Goal: Task Accomplishment & Management: Use online tool/utility

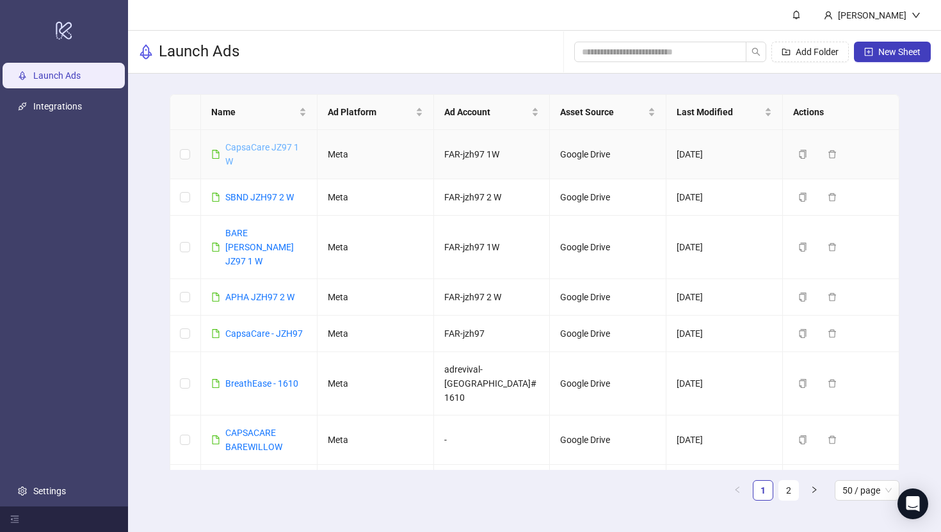
click at [255, 149] on link "CapsaCare JZ97 1 W" at bounding box center [262, 154] width 74 height 24
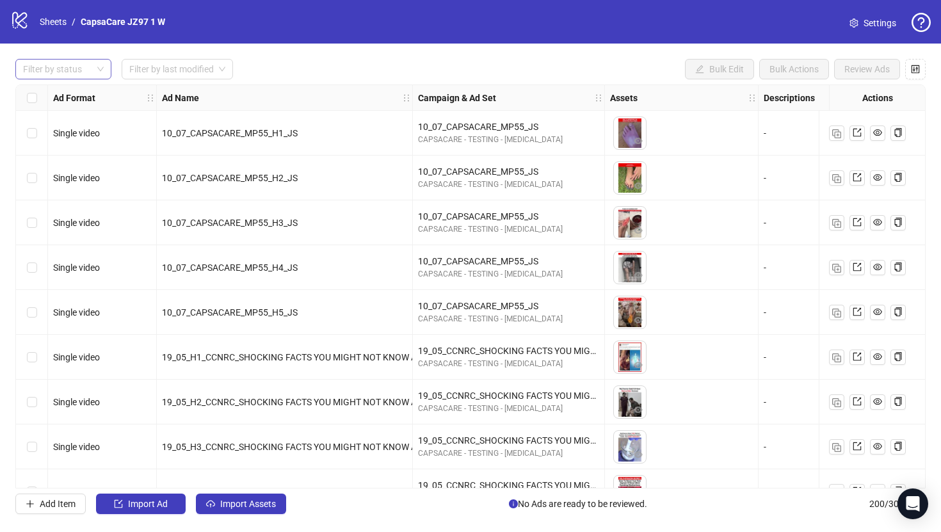
click at [91, 64] on div at bounding box center [56, 69] width 77 height 18
click at [219, 507] on button "Import Assets" at bounding box center [241, 504] width 90 height 20
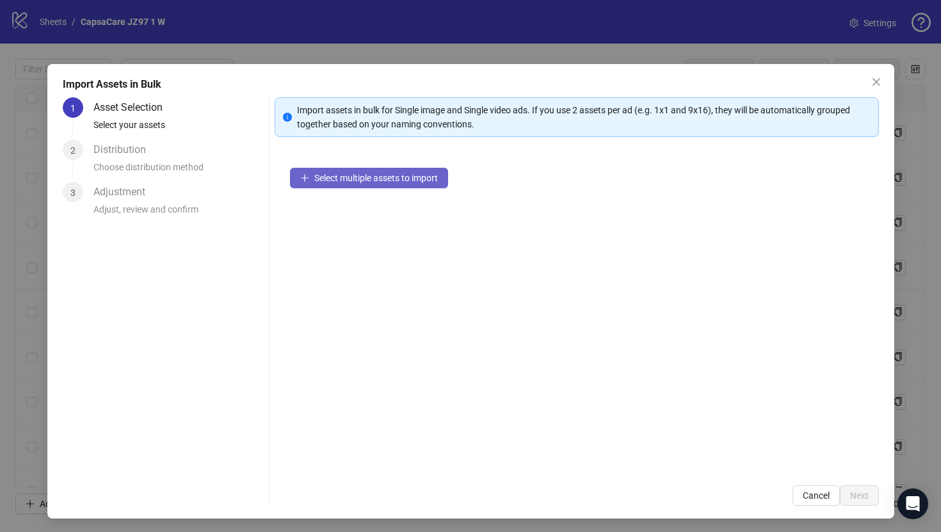
click at [380, 174] on span "Select multiple assets to import" at bounding box center [376, 178] width 124 height 10
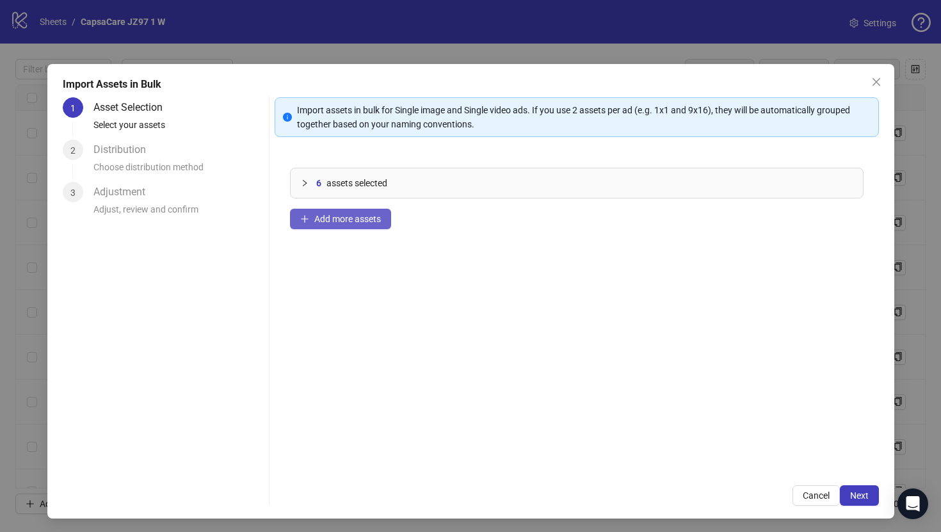
click at [367, 223] on span "Add more assets" at bounding box center [347, 219] width 67 height 10
click at [419, 172] on div "6 assets selected" at bounding box center [577, 182] width 573 height 29
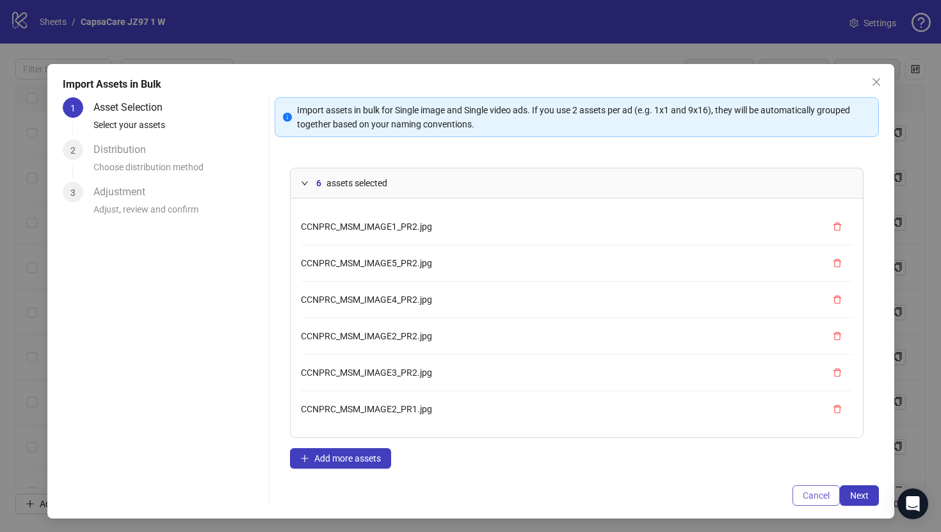
click at [812, 492] on span "Cancel" at bounding box center [816, 496] width 27 height 10
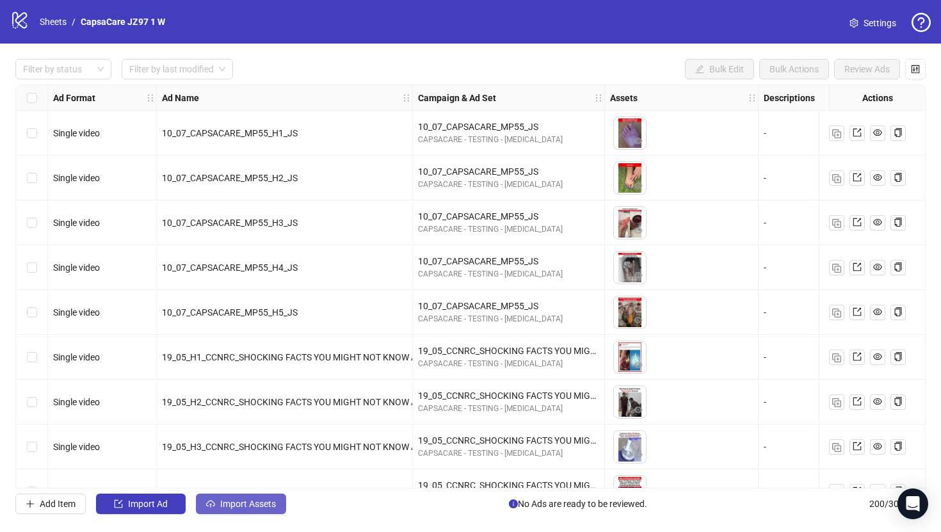
click at [228, 510] on button "Import Assets" at bounding box center [241, 504] width 90 height 20
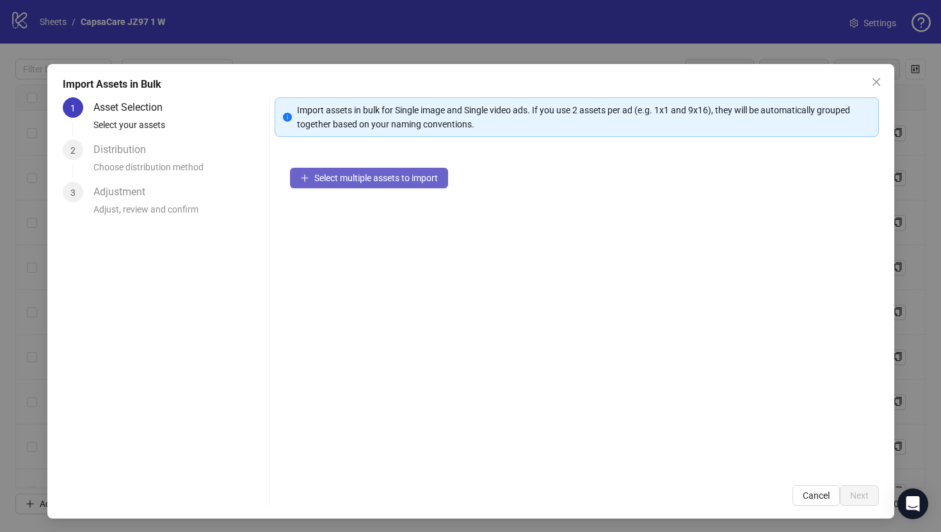
click at [384, 175] on span "Select multiple assets to import" at bounding box center [376, 178] width 124 height 10
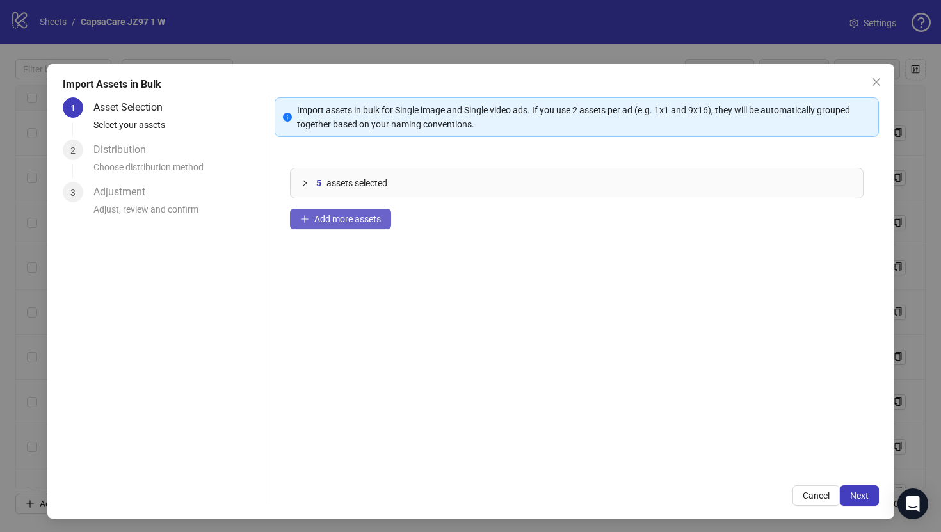
click at [379, 218] on span "Add more assets" at bounding box center [347, 219] width 67 height 10
click at [870, 494] on button "Next" at bounding box center [859, 495] width 39 height 20
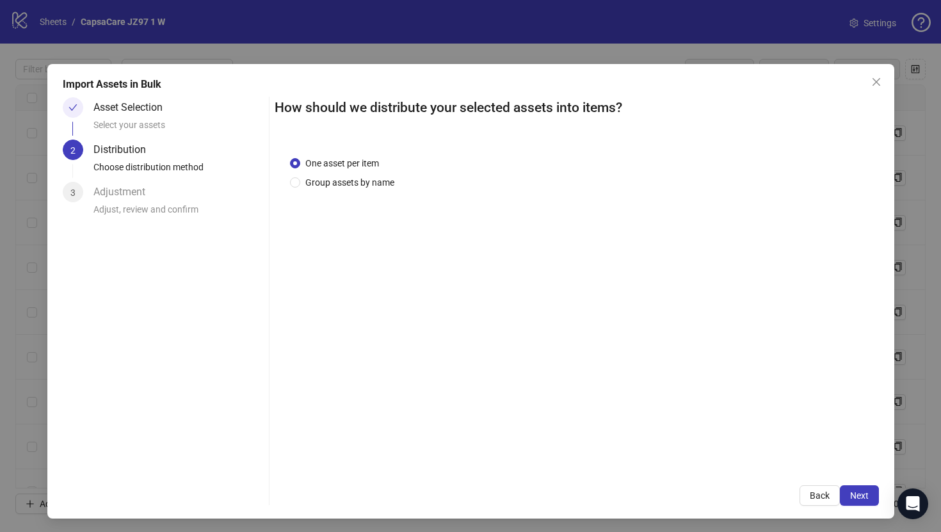
click at [870, 494] on button "Next" at bounding box center [859, 495] width 39 height 20
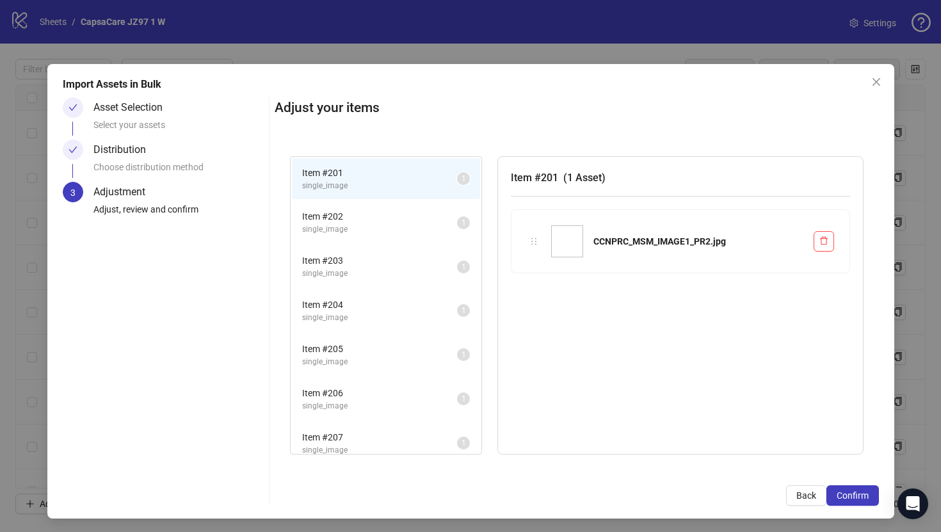
click at [870, 494] on button "Confirm" at bounding box center [853, 495] width 53 height 20
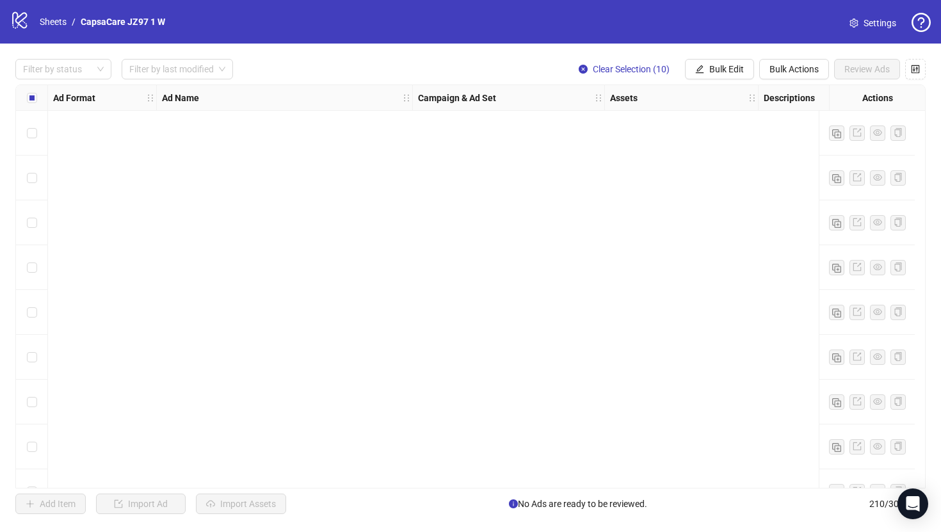
scroll to position [9042, 0]
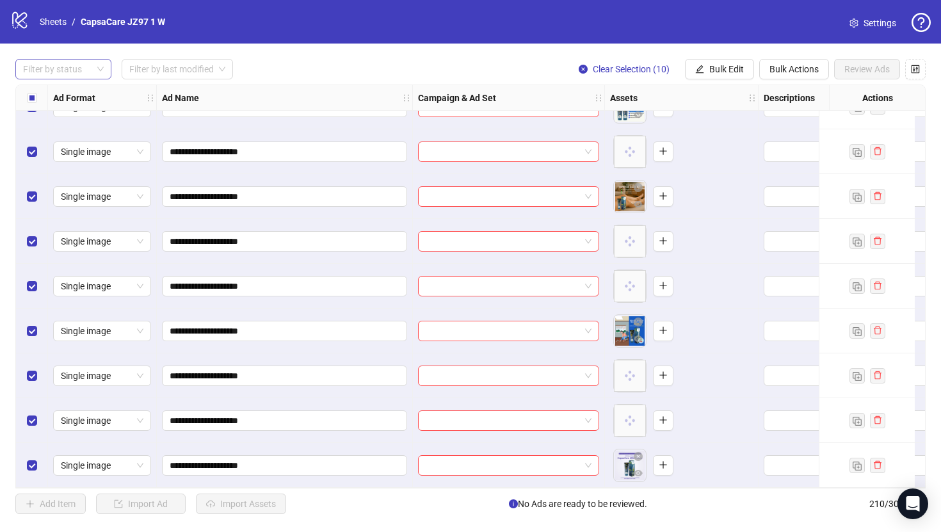
click at [92, 70] on div at bounding box center [56, 69] width 77 height 18
click at [76, 99] on div "Draft" at bounding box center [64, 95] width 76 height 14
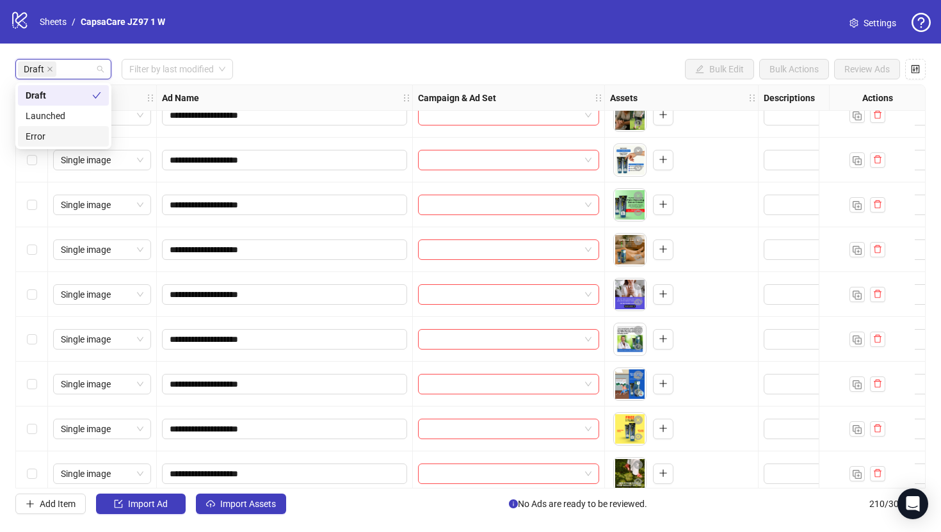
scroll to position [0, 0]
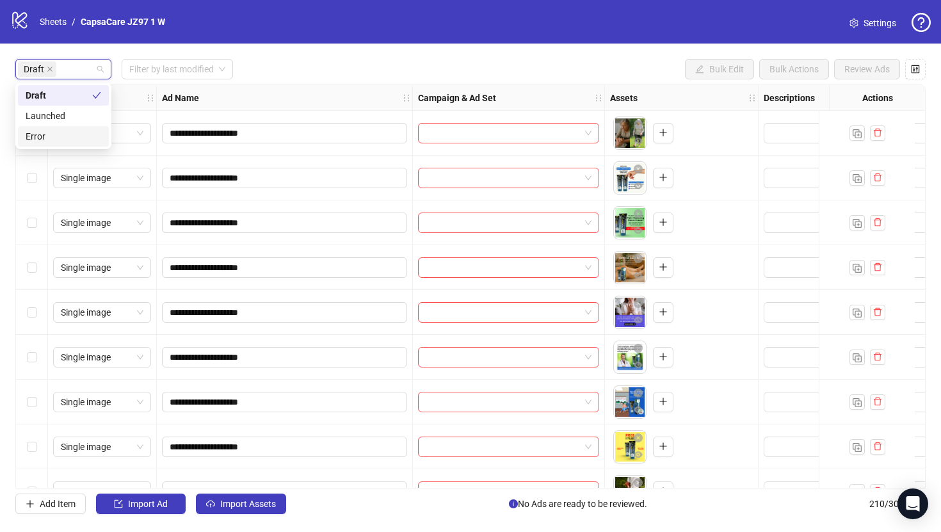
click at [334, 66] on div "Draft Filter by last modified Bulk Edit Bulk Actions Review Ads" at bounding box center [470, 69] width 911 height 20
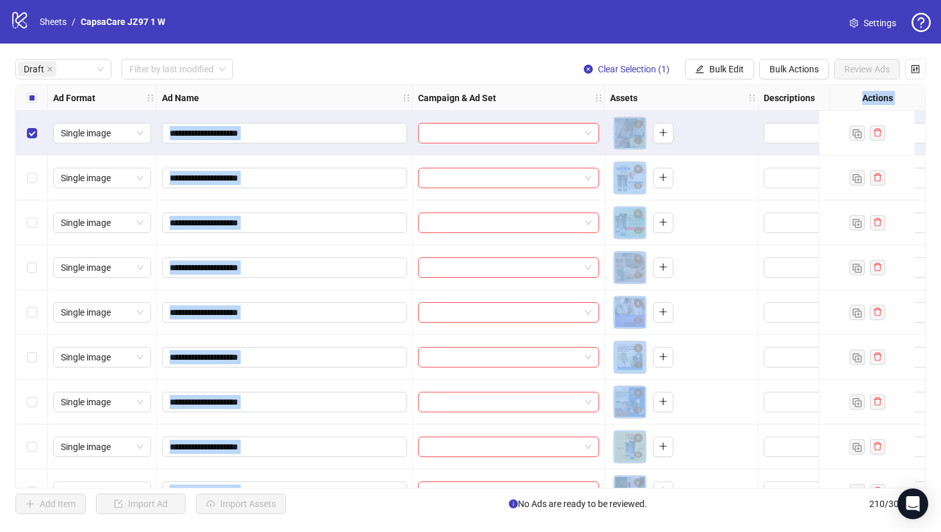
click at [42, 303] on div "Select row 5" at bounding box center [32, 312] width 32 height 45
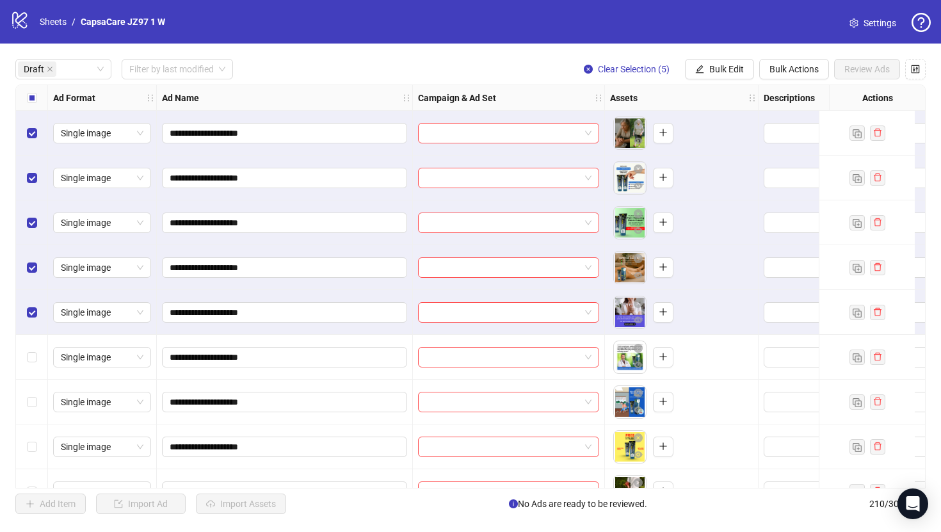
click at [546, 44] on div "**********" at bounding box center [470, 287] width 941 height 486
click at [719, 65] on span "Bulk Edit" at bounding box center [727, 69] width 35 height 10
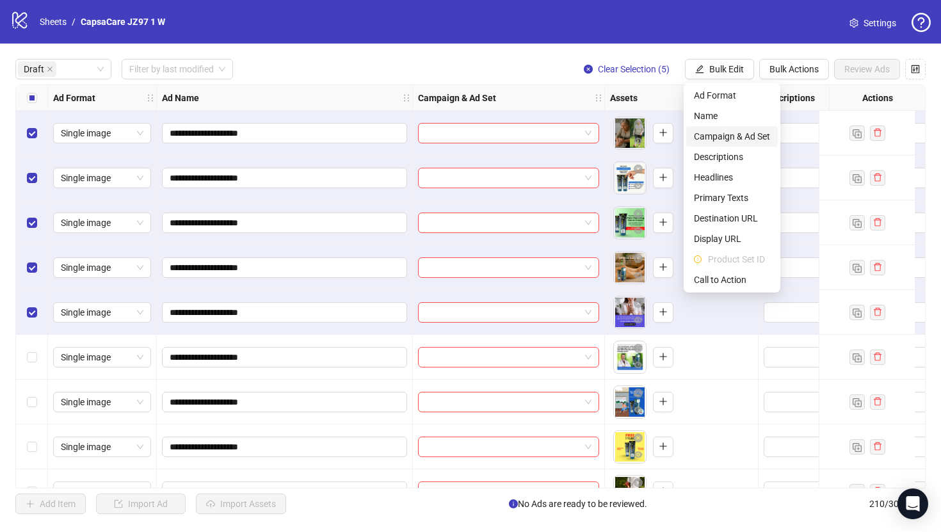
click at [734, 139] on span "Campaign & Ad Set" at bounding box center [732, 136] width 76 height 14
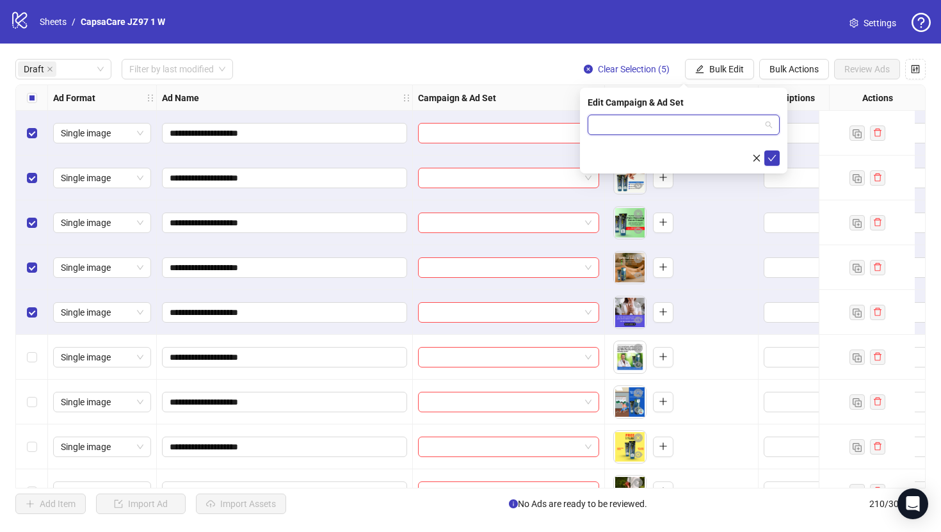
click at [612, 124] on input "search" at bounding box center [678, 124] width 165 height 19
paste input "**********"
type input "**********"
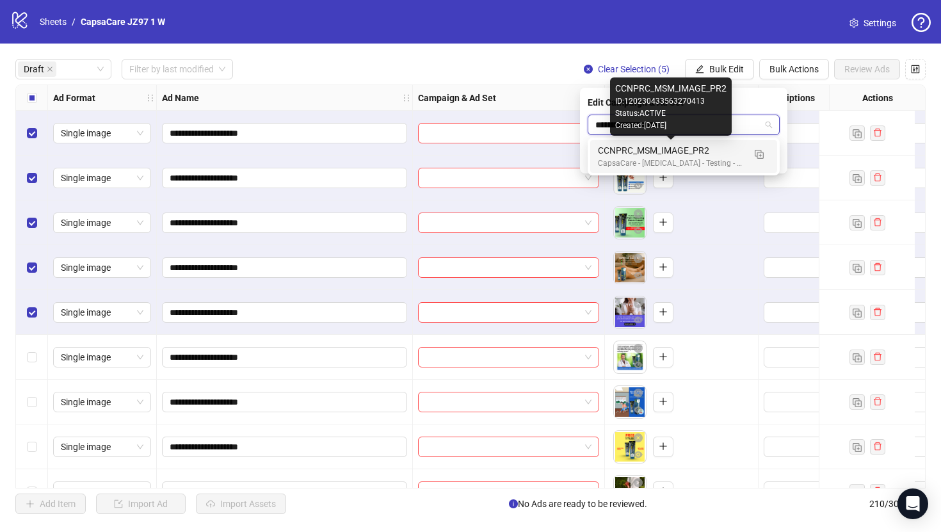
click at [698, 153] on div "CCNPRC_MSM_IMAGE_PR2" at bounding box center [671, 150] width 146 height 14
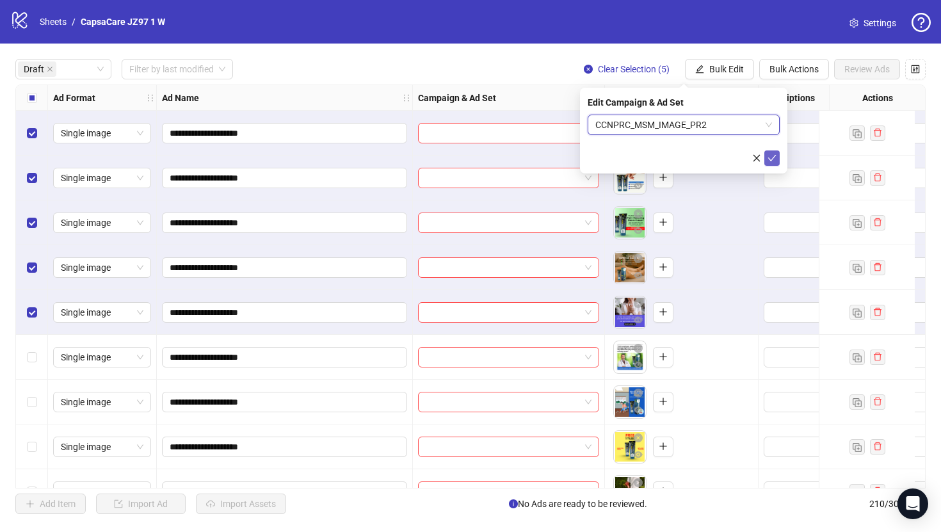
click at [770, 154] on icon "check" at bounding box center [772, 158] width 9 height 9
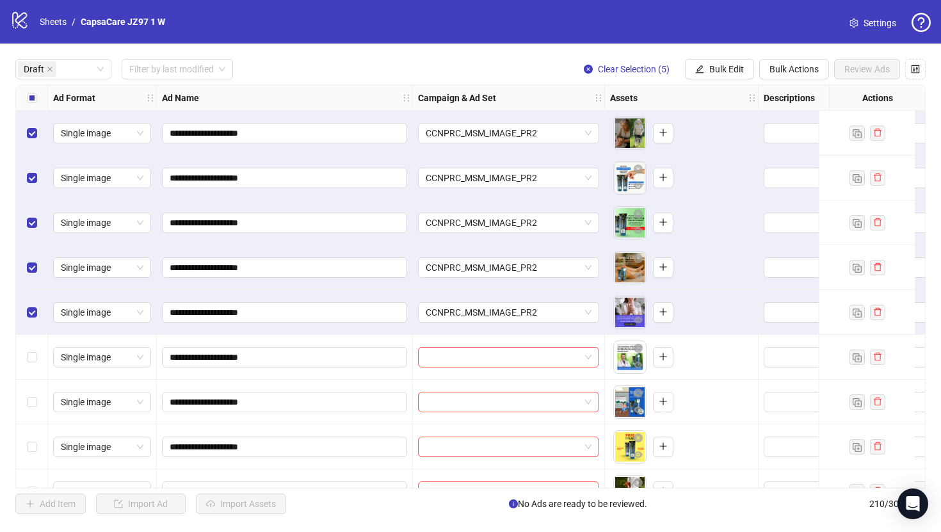
scroll to position [76, 0]
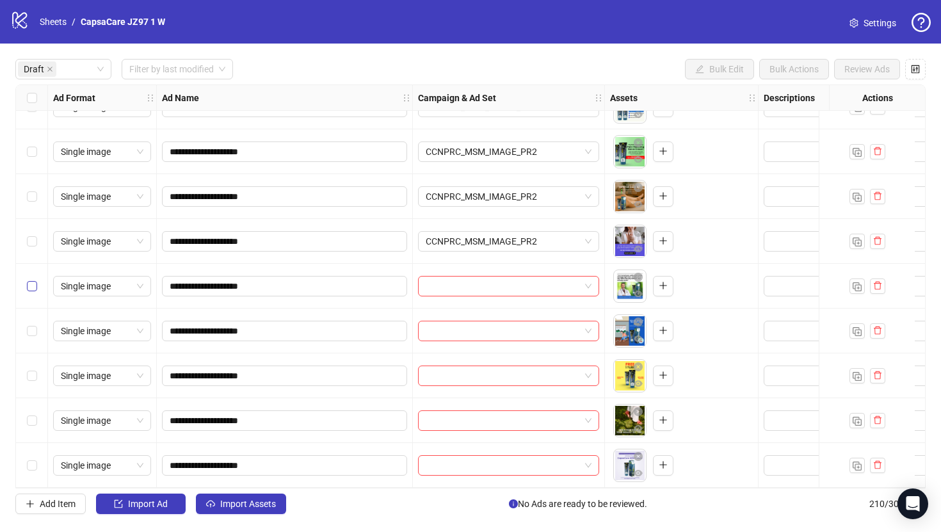
click at [28, 288] on label "Select row 6" at bounding box center [32, 286] width 10 height 14
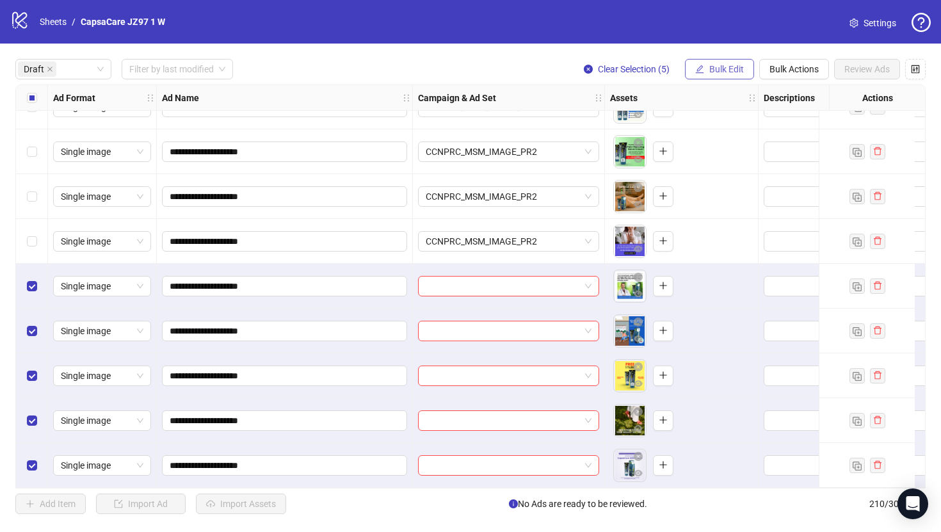
click at [726, 71] on span "Bulk Edit" at bounding box center [727, 69] width 35 height 10
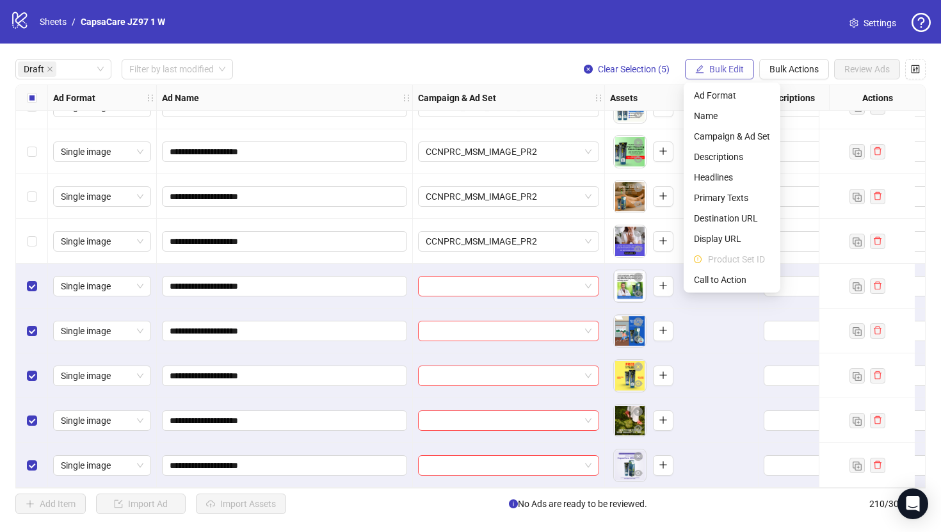
click at [726, 71] on span "Bulk Edit" at bounding box center [727, 69] width 35 height 10
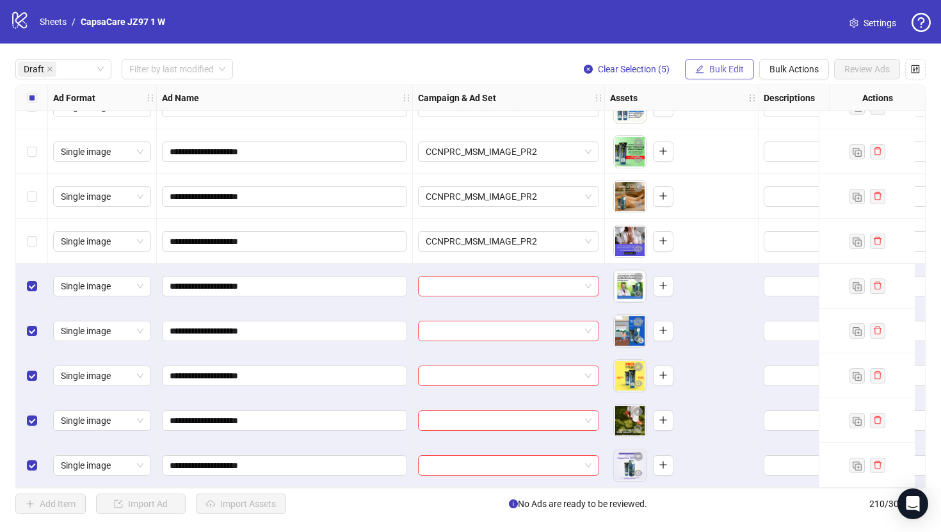
click at [729, 69] on span "Bulk Edit" at bounding box center [727, 69] width 35 height 10
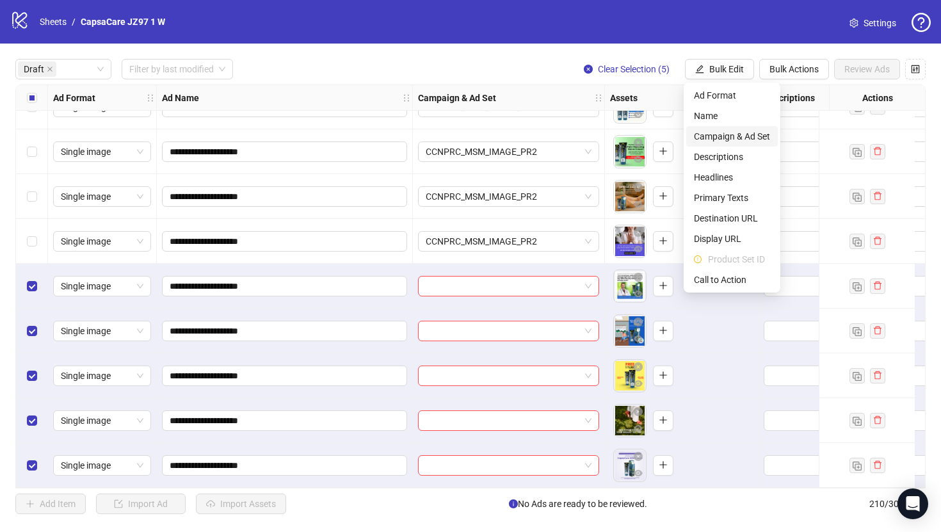
click at [741, 134] on span "Campaign & Ad Set" at bounding box center [732, 136] width 76 height 14
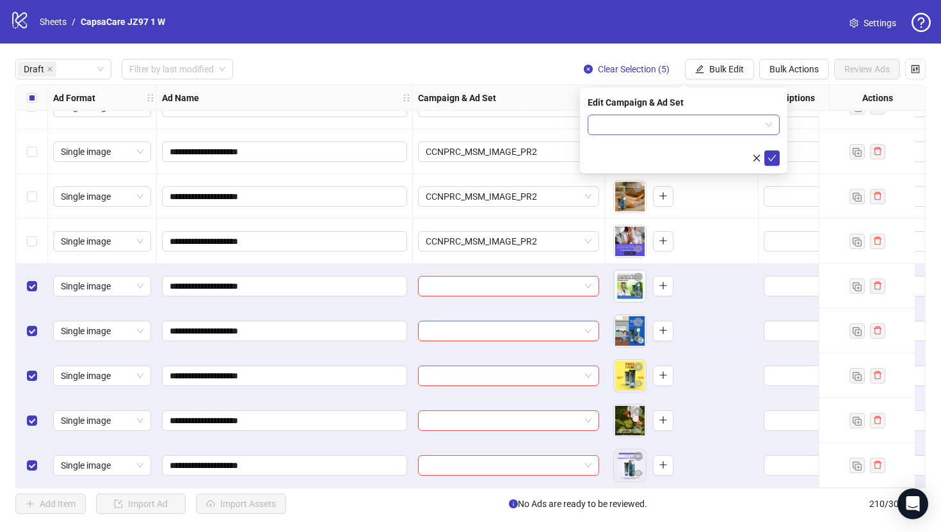
click at [736, 134] on div at bounding box center [684, 125] width 192 height 20
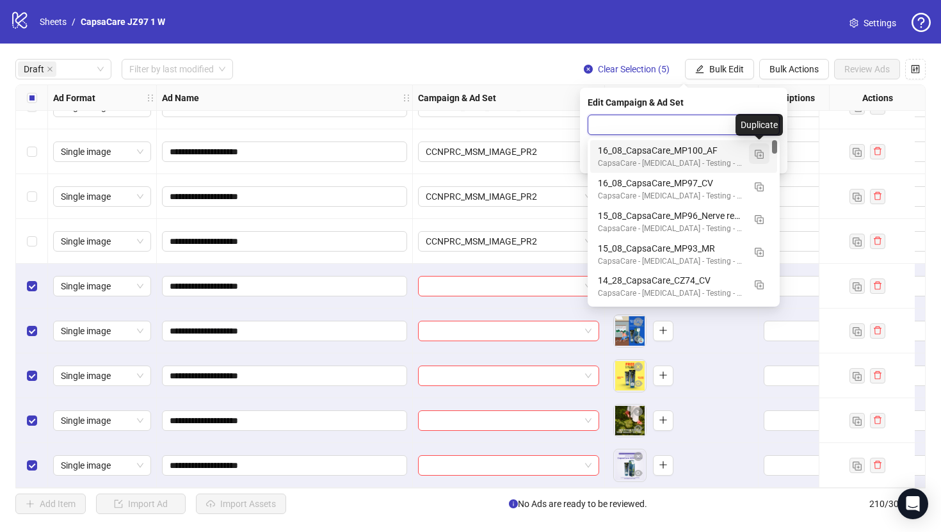
click at [755, 155] on img "button" at bounding box center [759, 154] width 9 height 9
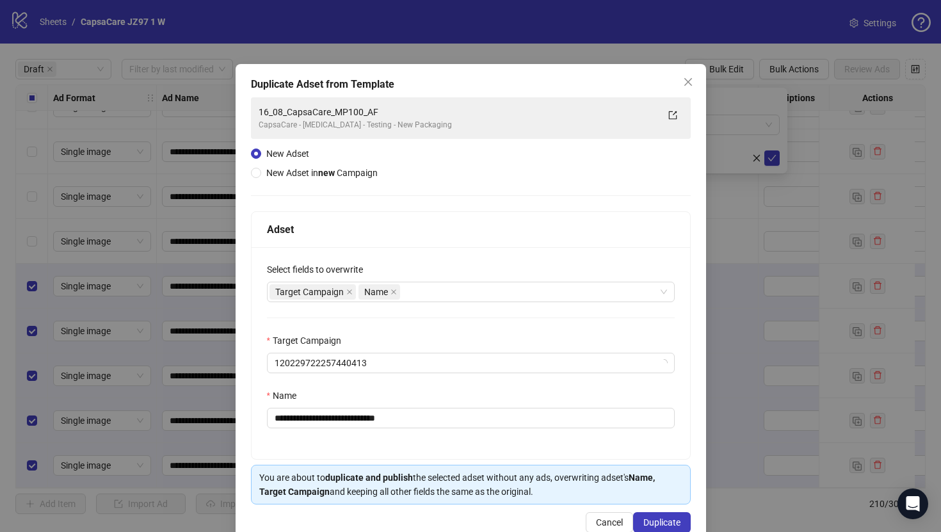
click at [692, 176] on div "**********" at bounding box center [470, 266] width 941 height 532
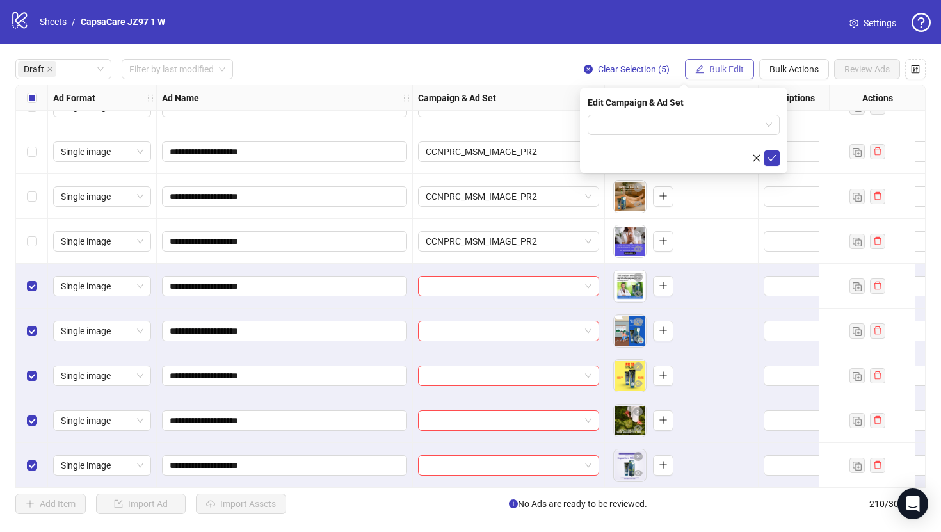
click at [708, 69] on button "Bulk Edit" at bounding box center [719, 69] width 69 height 20
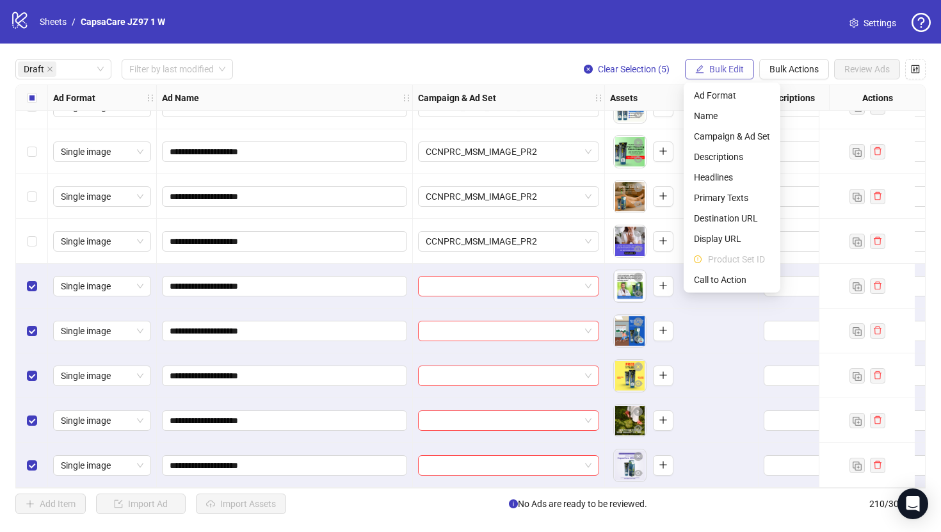
click at [708, 69] on button "Bulk Edit" at bounding box center [719, 69] width 69 height 20
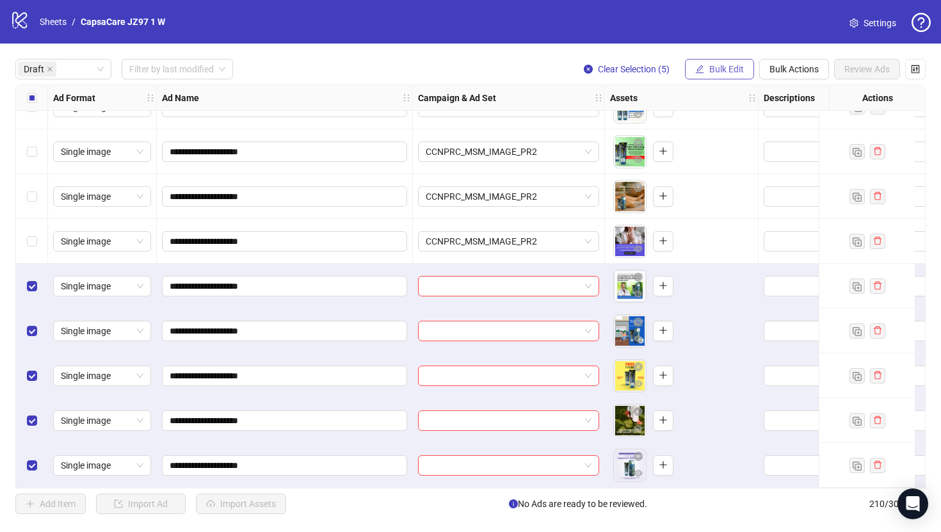
click at [708, 69] on button "Bulk Edit" at bounding box center [719, 69] width 69 height 20
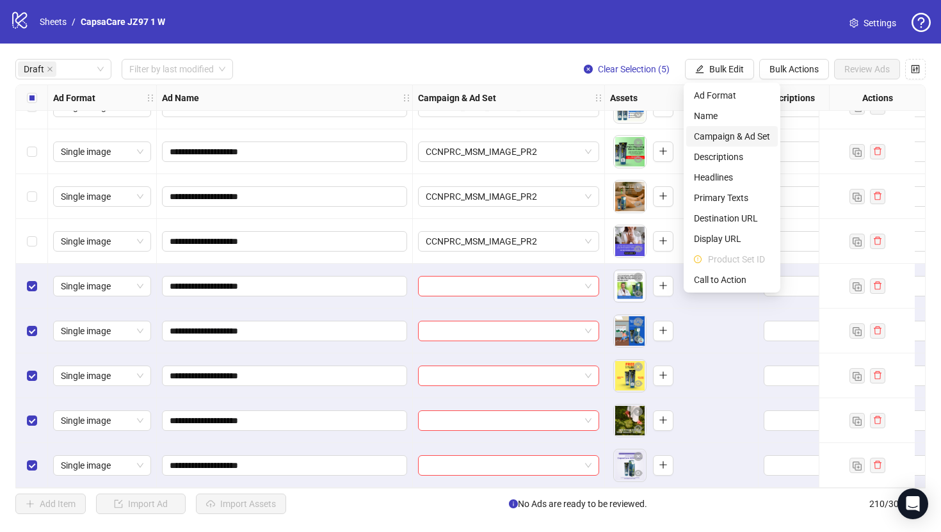
click at [718, 139] on span "Campaign & Ad Set" at bounding box center [732, 136] width 76 height 14
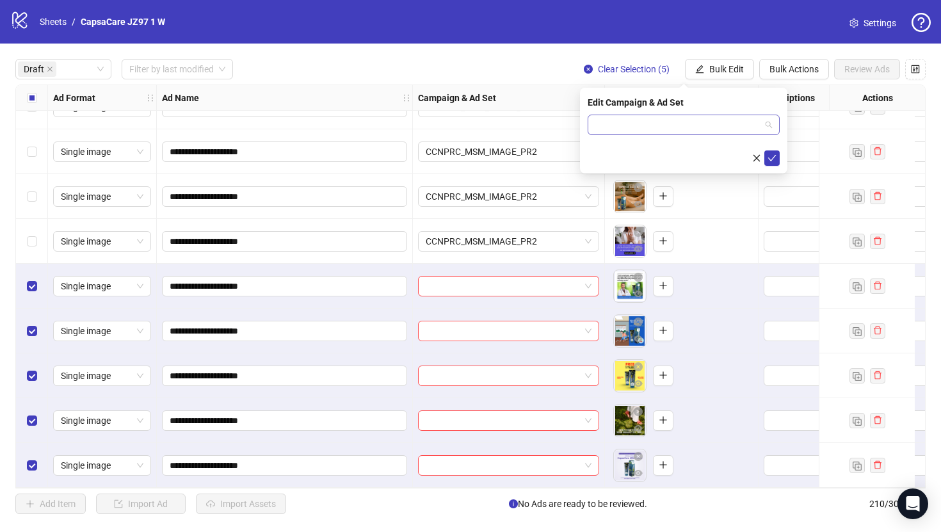
click at [684, 126] on input "search" at bounding box center [678, 124] width 165 height 19
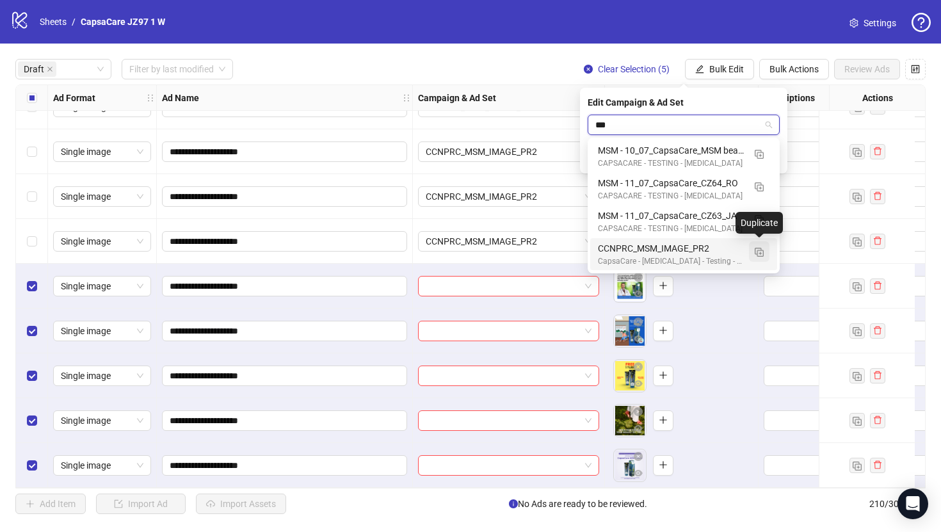
click at [765, 253] on button "button" at bounding box center [759, 251] width 20 height 20
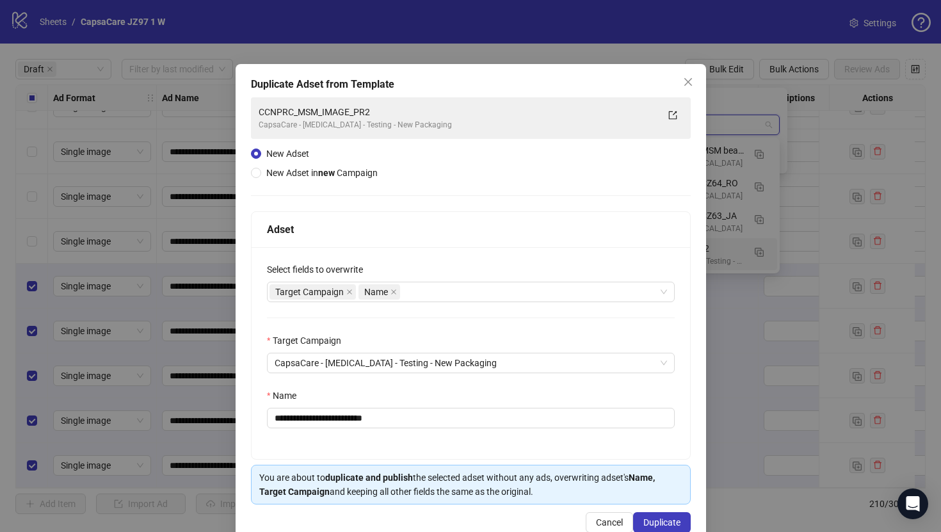
type input "***"
click at [502, 370] on span "CapsaCare - [MEDICAL_DATA] - Testing - New Packaging" at bounding box center [471, 362] width 393 height 19
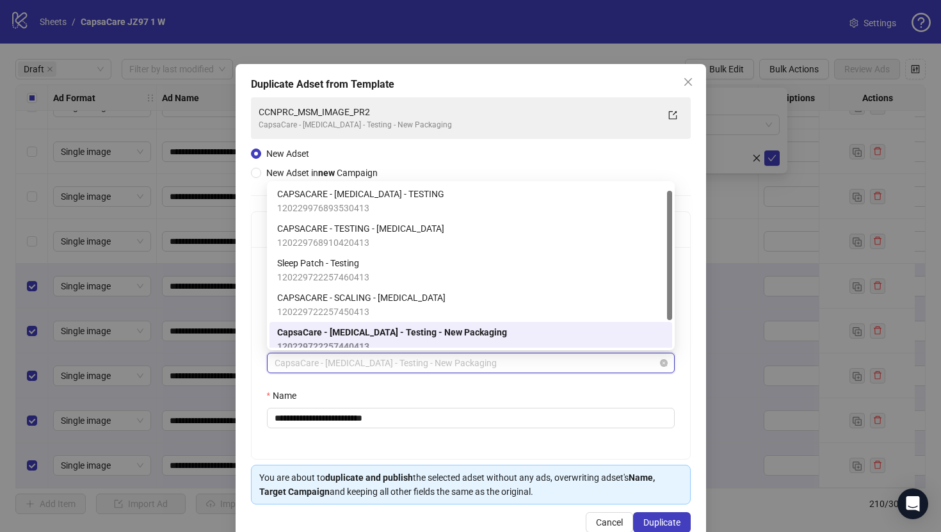
scroll to position [9, 0]
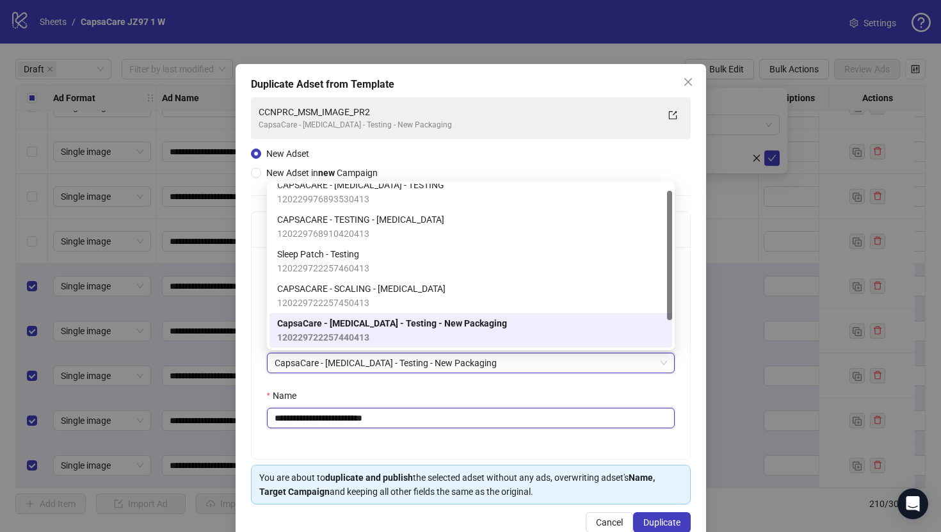
click at [505, 419] on input "**********" at bounding box center [471, 418] width 408 height 20
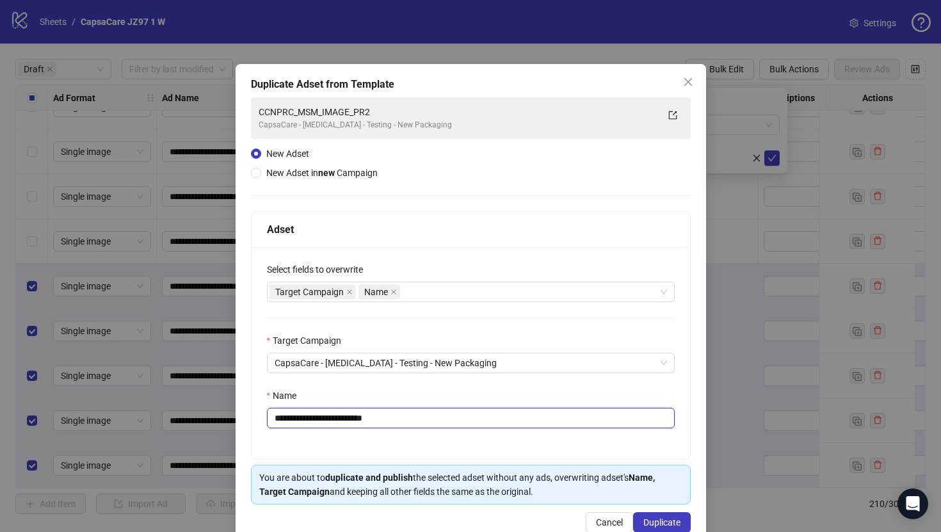
paste input "text"
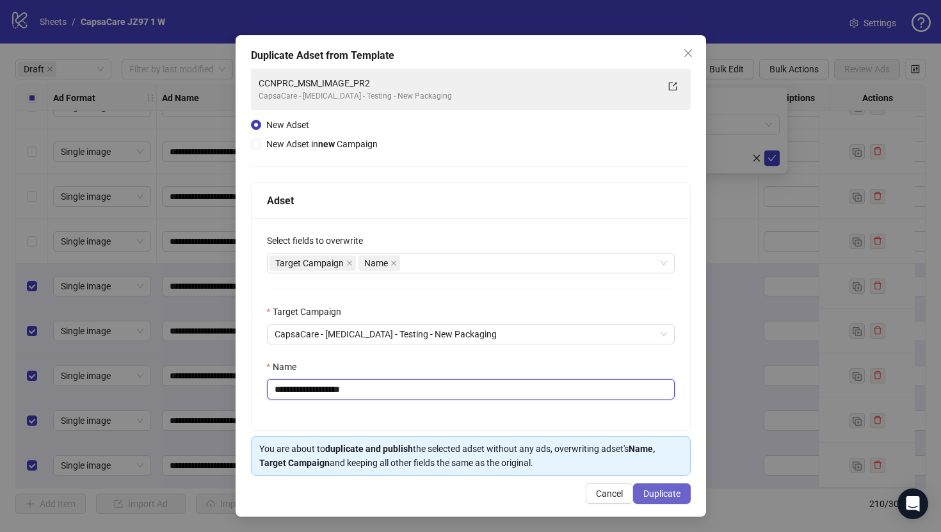
type input "**********"
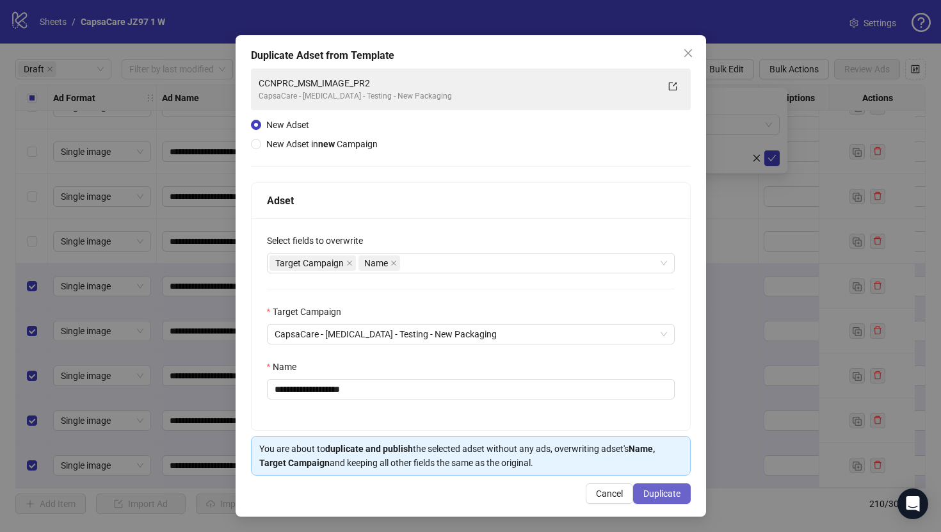
click at [649, 489] on span "Duplicate" at bounding box center [662, 494] width 37 height 10
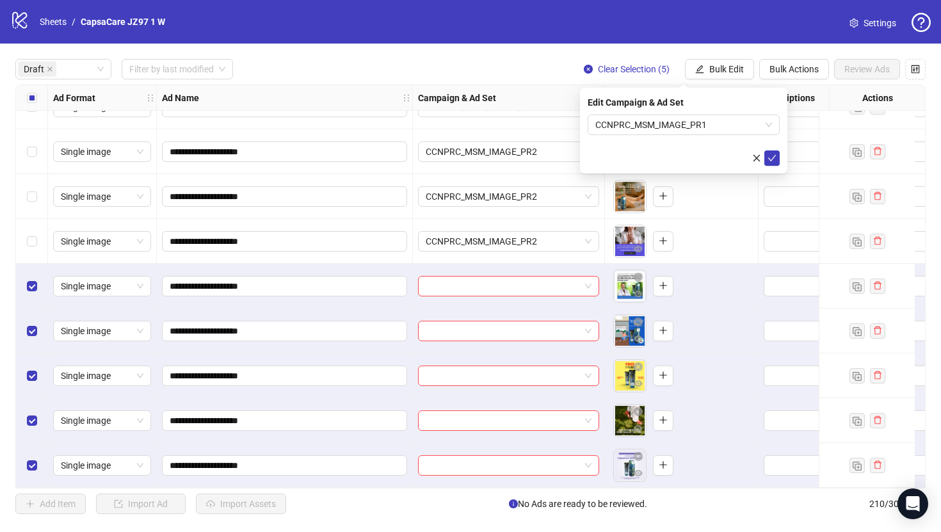
click at [774, 163] on span "submit" at bounding box center [772, 158] width 9 height 10
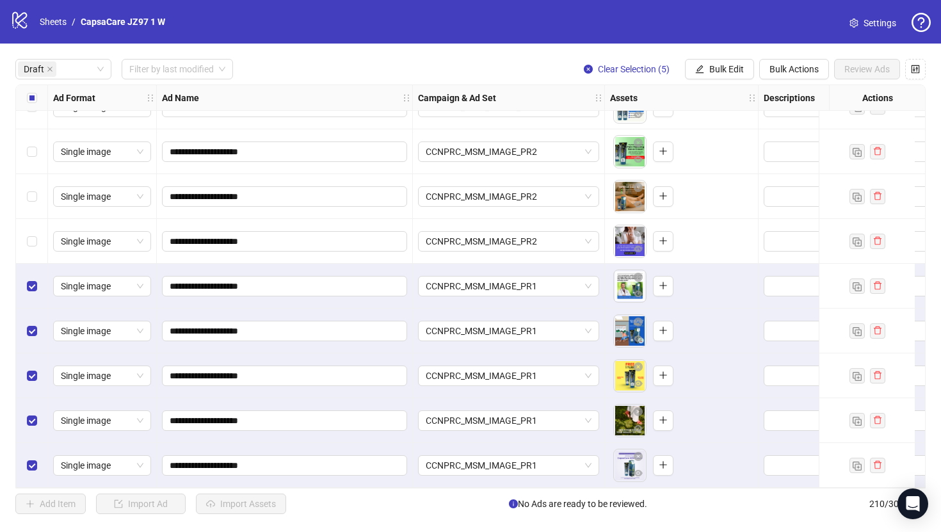
scroll to position [0, 0]
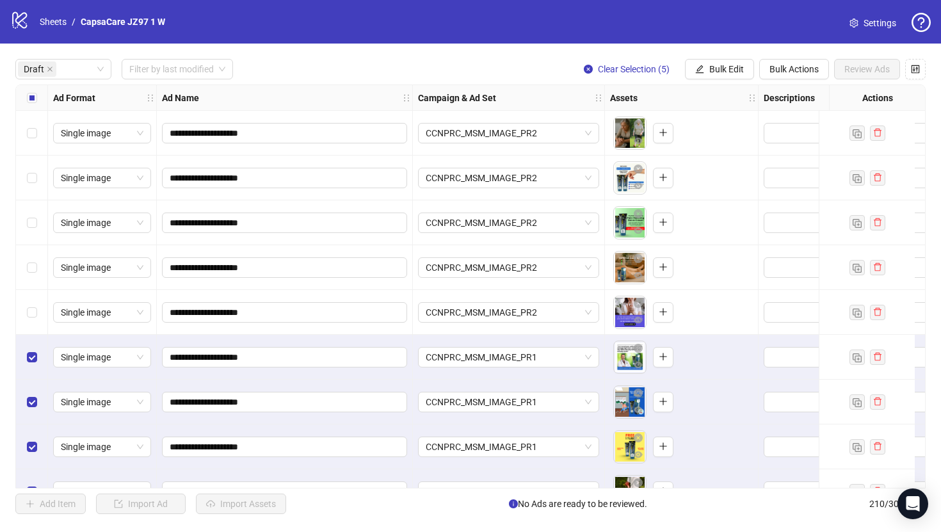
click at [36, 87] on div "Select all rows" at bounding box center [32, 98] width 32 height 26
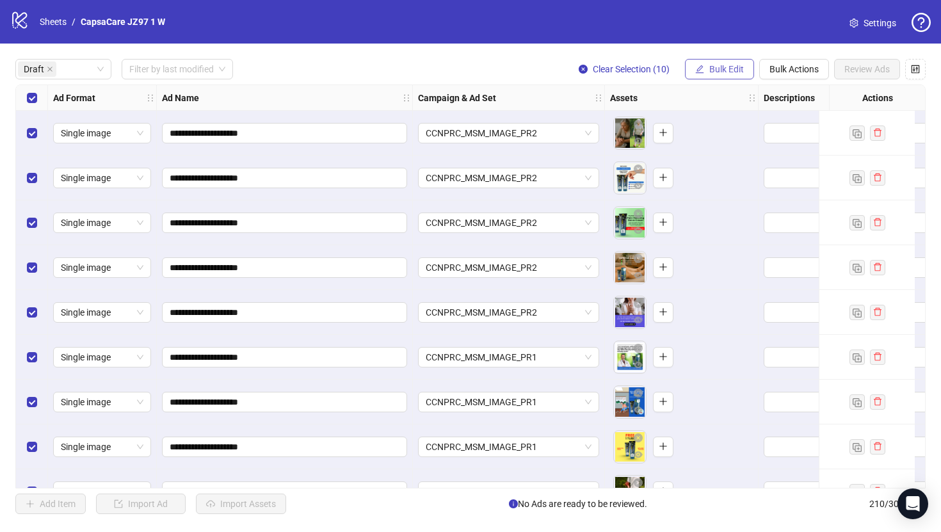
click at [715, 60] on button "Bulk Edit" at bounding box center [719, 69] width 69 height 20
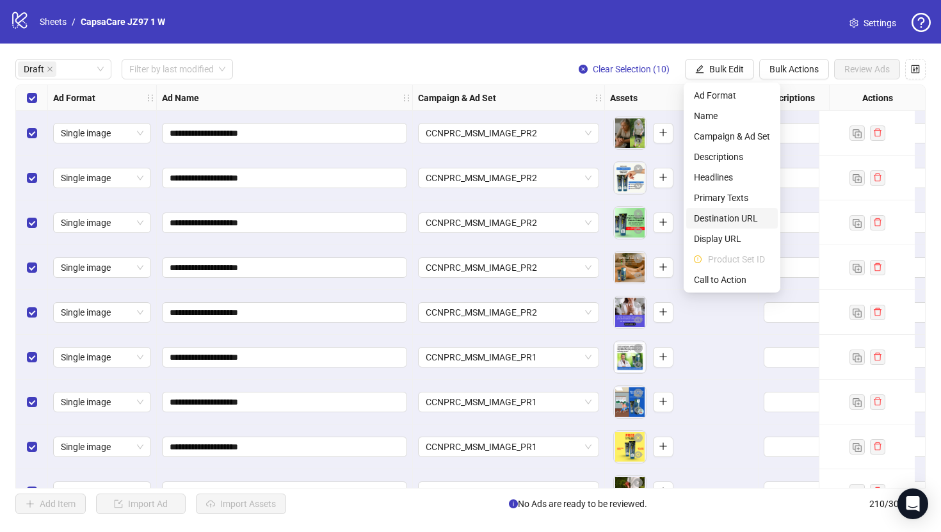
click at [727, 218] on span "Destination URL" at bounding box center [732, 218] width 76 height 14
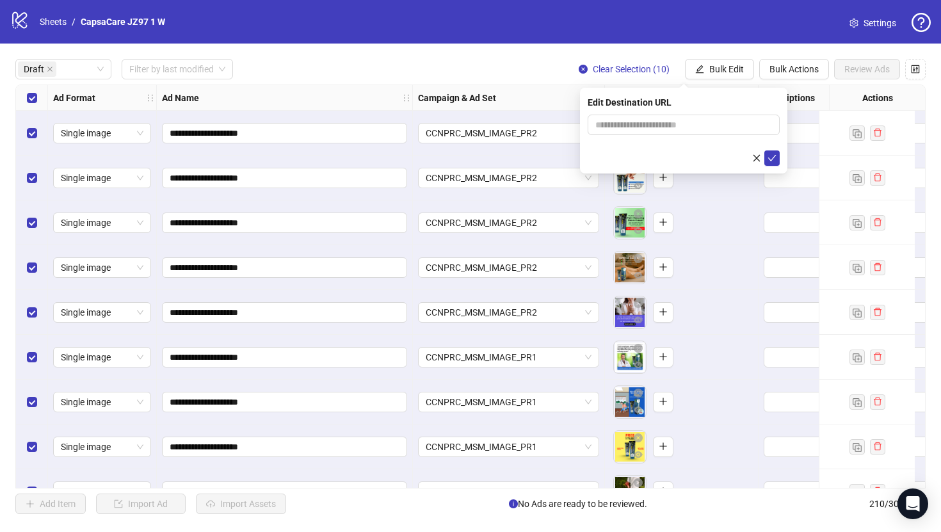
click at [618, 102] on div "Edit Destination URL" at bounding box center [684, 102] width 192 height 14
click at [618, 134] on span at bounding box center [684, 125] width 192 height 20
click at [612, 126] on input "text" at bounding box center [679, 125] width 167 height 14
click at [736, 119] on input "**********" at bounding box center [679, 125] width 167 height 14
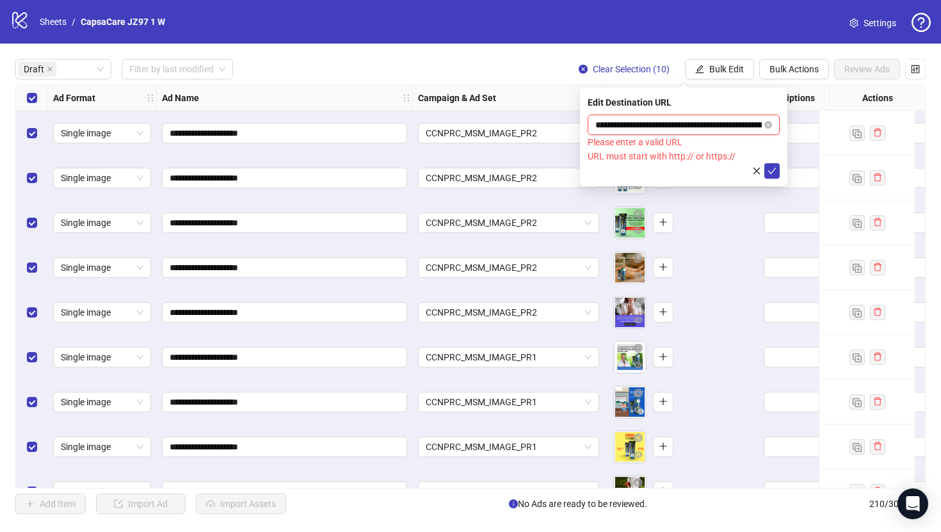
drag, startPoint x: 619, startPoint y: 122, endPoint x: 631, endPoint y: 149, distance: 28.7
click at [620, 122] on input "**********" at bounding box center [679, 125] width 167 height 14
paste input "**********"
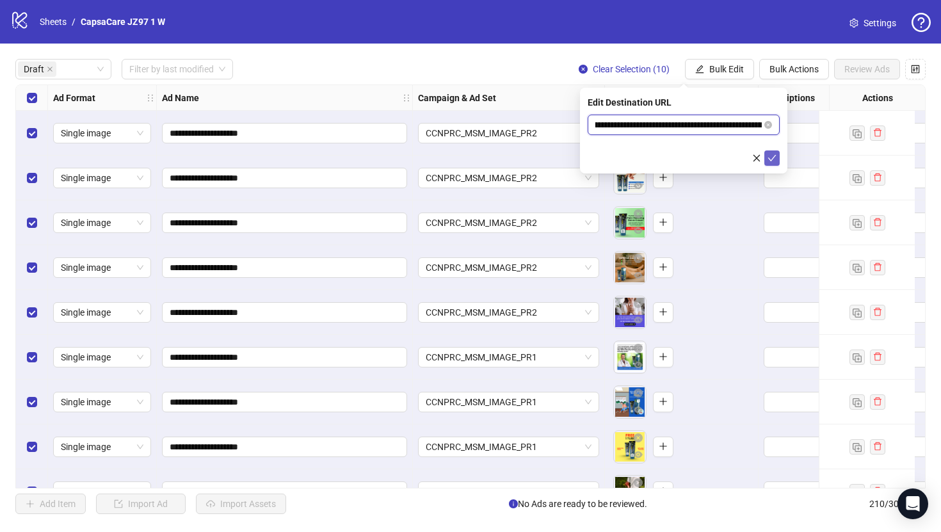
type input "**********"
click at [773, 157] on icon "check" at bounding box center [772, 158] width 8 height 6
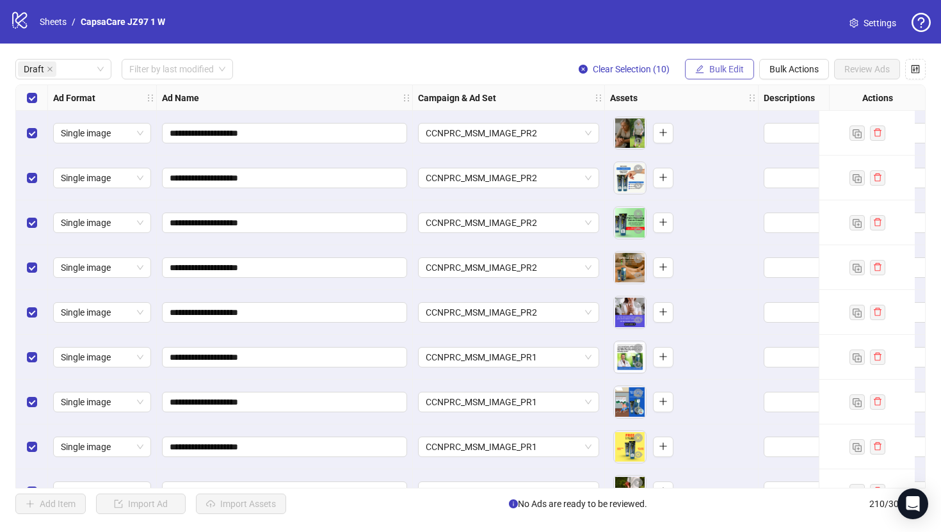
click at [720, 67] on span "Bulk Edit" at bounding box center [727, 69] width 35 height 10
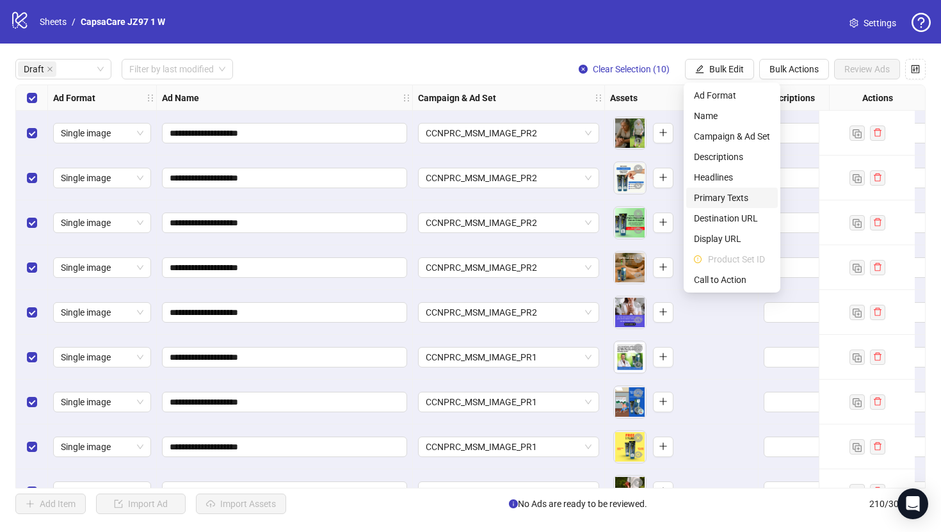
click at [740, 201] on span "Primary Texts" at bounding box center [732, 198] width 76 height 14
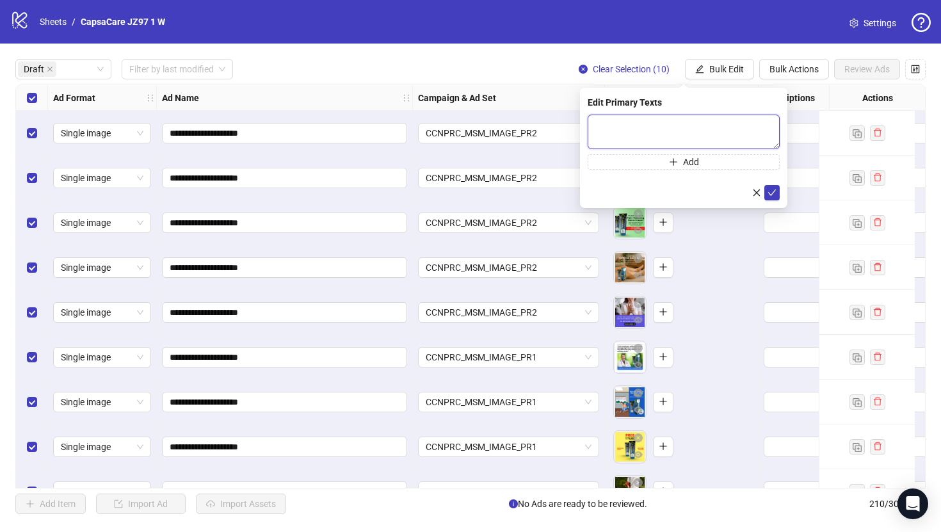
click at [685, 129] on textarea at bounding box center [684, 132] width 192 height 35
paste textarea "**********"
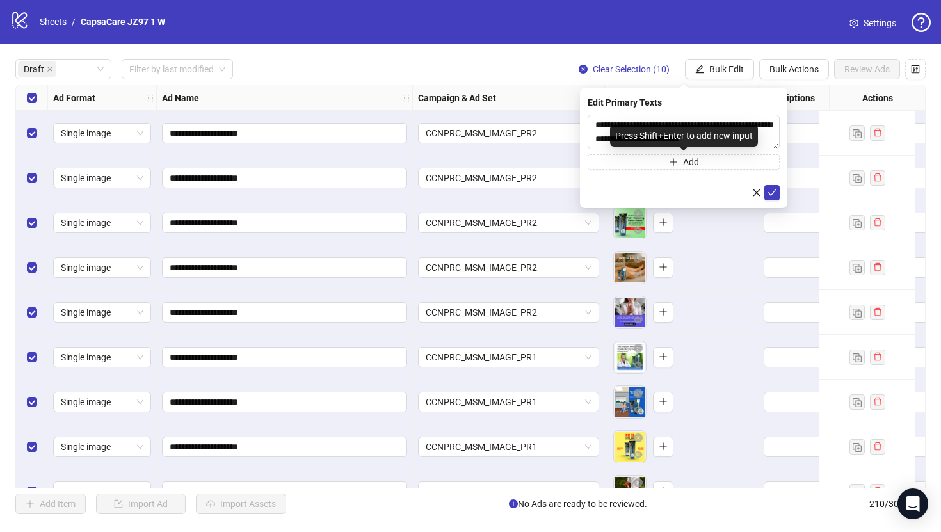
click at [740, 138] on div "Press Shift+Enter to add new input" at bounding box center [684, 136] width 148 height 22
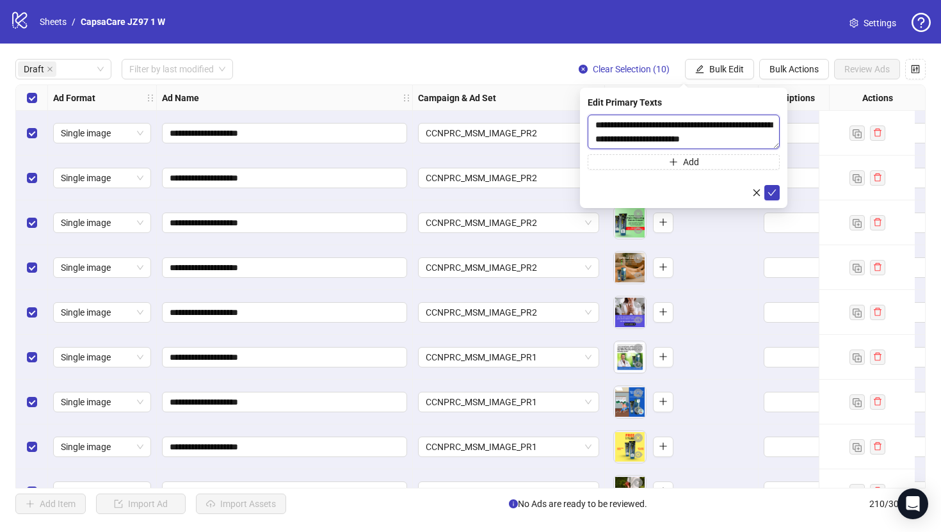
click at [779, 145] on textarea "**********" at bounding box center [684, 132] width 192 height 35
click at [768, 144] on textarea "**********" at bounding box center [684, 132] width 192 height 35
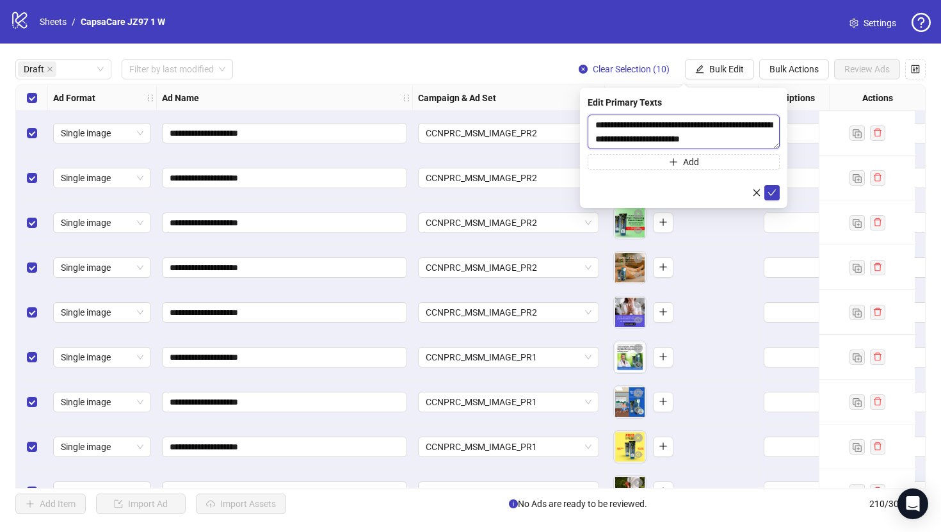
click at [768, 144] on textarea "**********" at bounding box center [684, 132] width 192 height 35
click at [769, 139] on textarea "**********" at bounding box center [684, 132] width 192 height 35
click at [764, 142] on textarea "**********" at bounding box center [684, 132] width 192 height 35
paste textarea "**********"
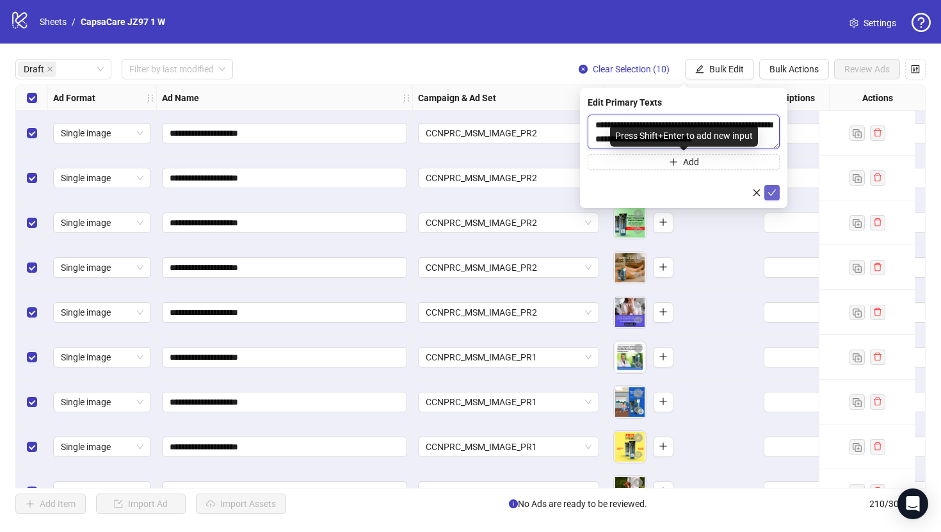
type textarea "**********"
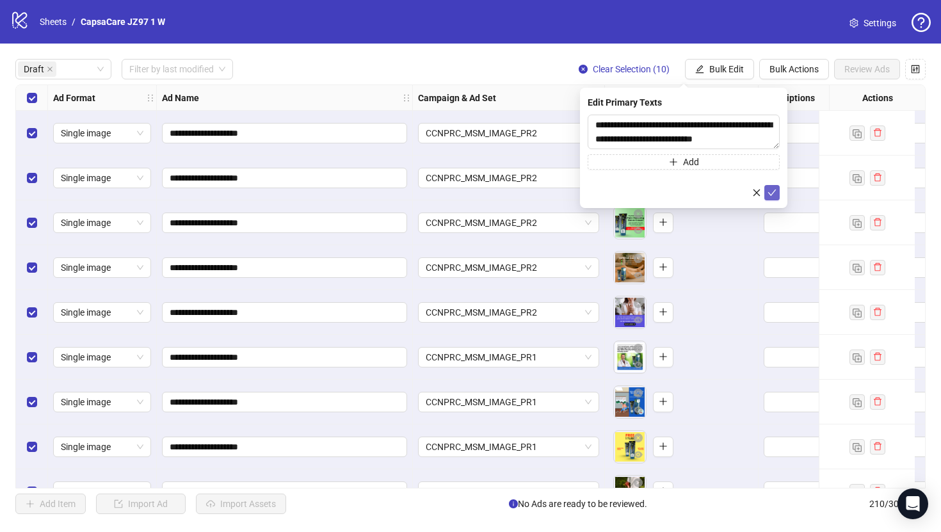
click at [776, 191] on icon "check" at bounding box center [772, 192] width 9 height 9
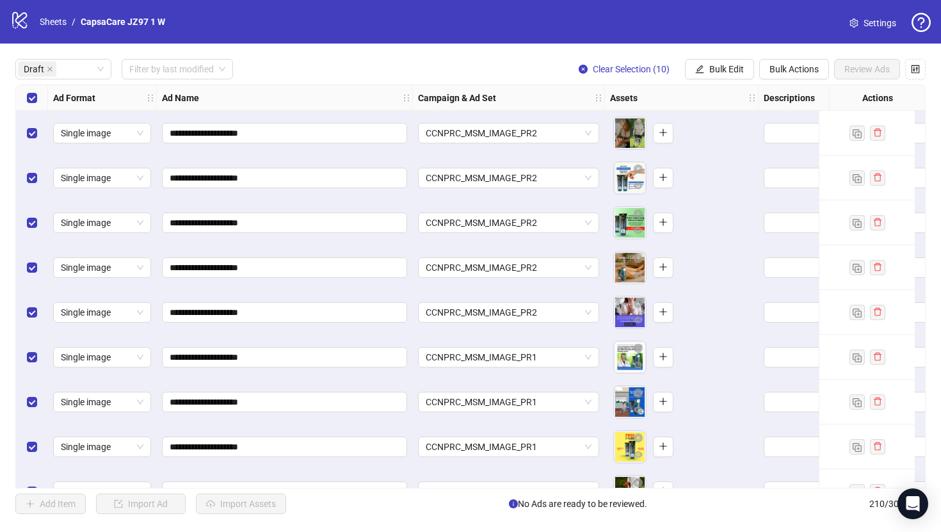
click at [737, 81] on div "**********" at bounding box center [470, 287] width 941 height 486
click at [733, 73] on span "Bulk Edit" at bounding box center [727, 69] width 35 height 10
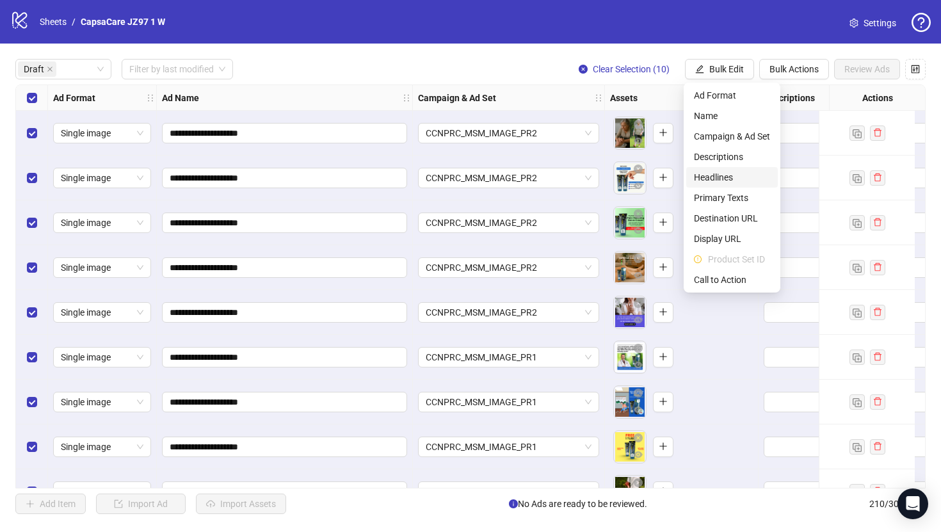
click at [737, 177] on span "Headlines" at bounding box center [732, 177] width 76 height 14
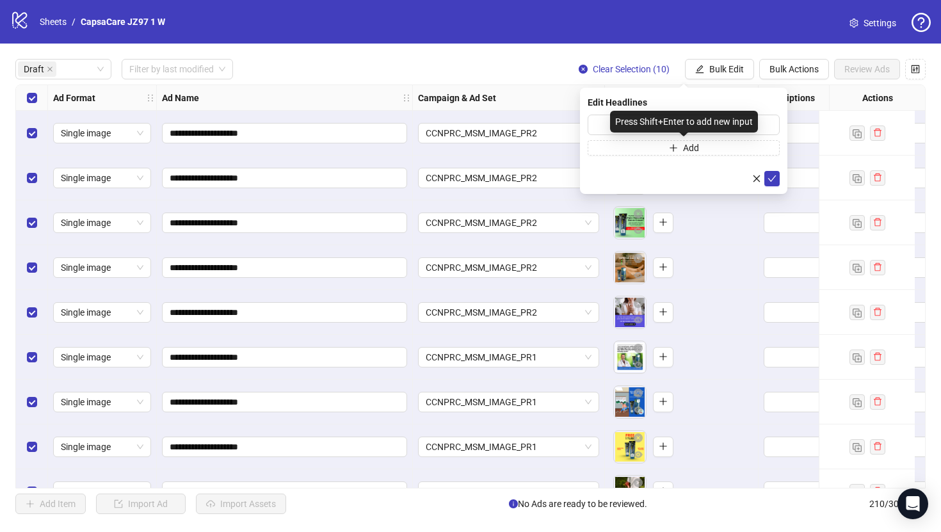
click at [619, 129] on div "Press Shift+Enter to add new input" at bounding box center [684, 122] width 148 height 22
click at [610, 126] on div "Press Shift+Enter to add new input" at bounding box center [684, 122] width 148 height 22
click at [600, 126] on input "text" at bounding box center [684, 125] width 192 height 20
paste input "**********"
type input "**********"
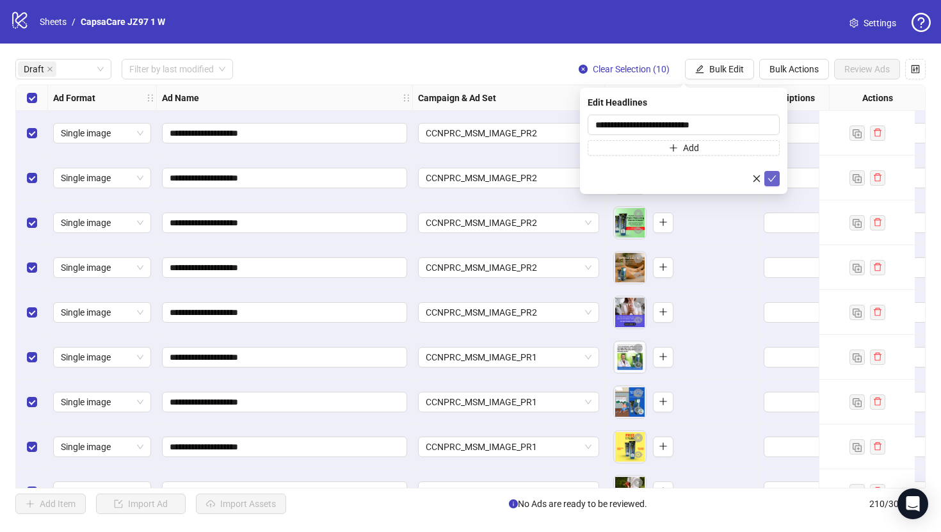
click at [775, 172] on button "submit" at bounding box center [772, 178] width 15 height 15
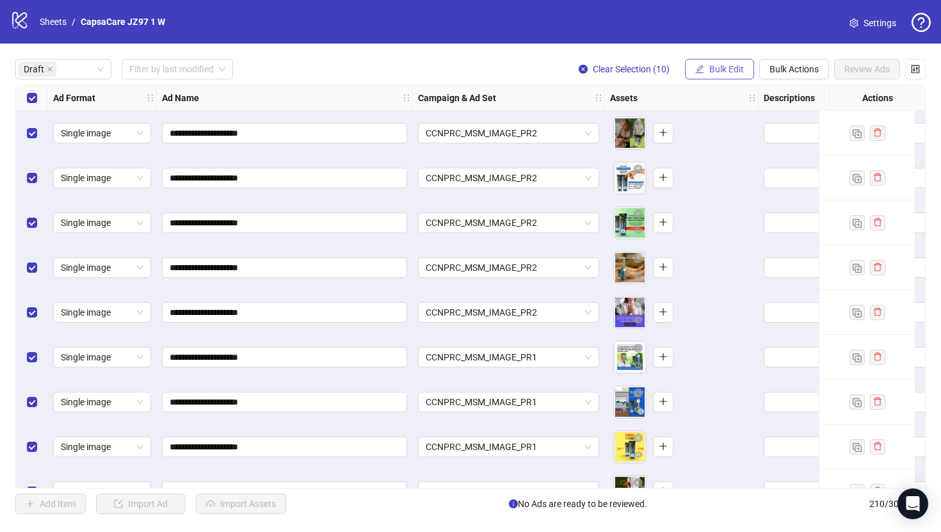
click at [725, 66] on span "Bulk Edit" at bounding box center [727, 69] width 35 height 10
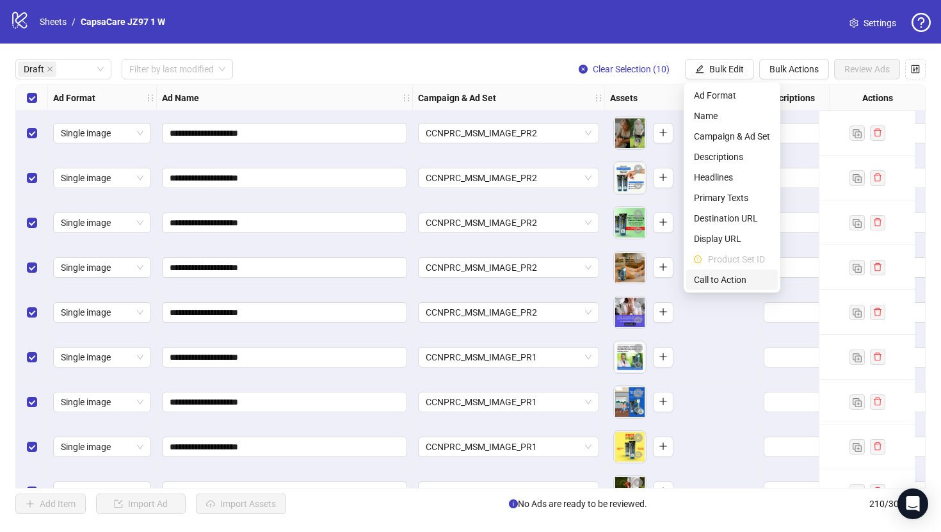
click at [724, 280] on span "Call to Action" at bounding box center [732, 280] width 76 height 14
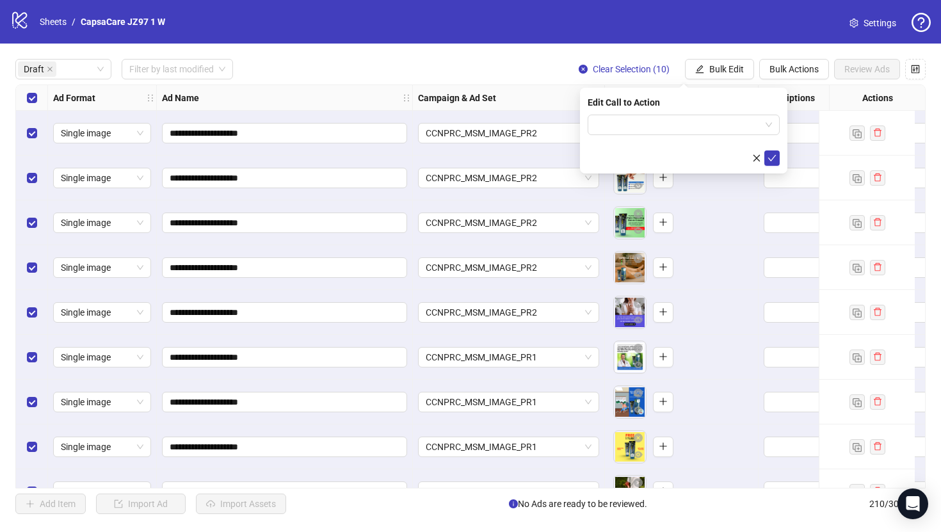
click at [642, 136] on form at bounding box center [684, 140] width 192 height 51
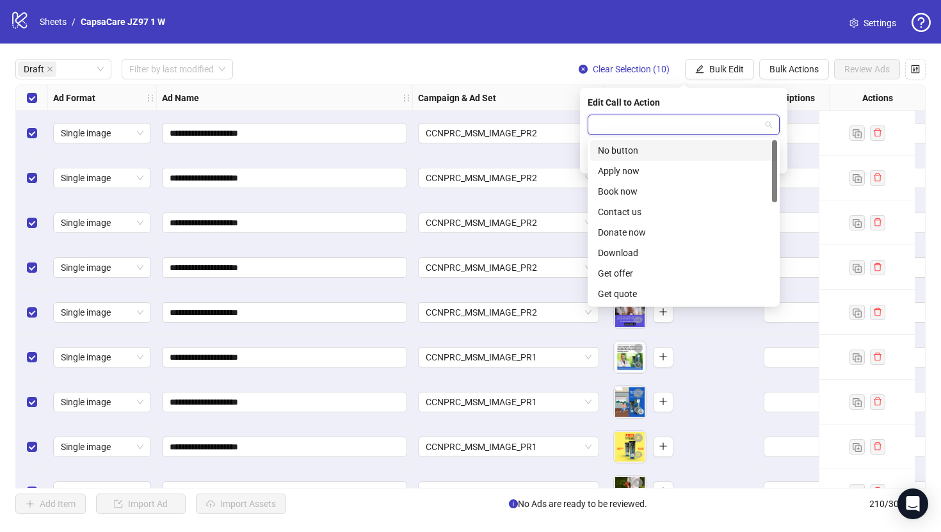
click at [637, 125] on input "search" at bounding box center [678, 124] width 165 height 19
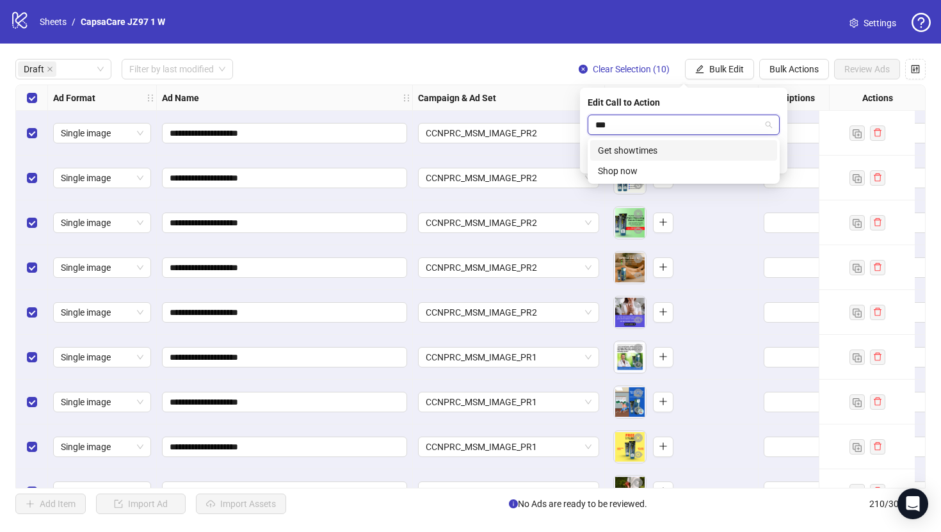
type input "****"
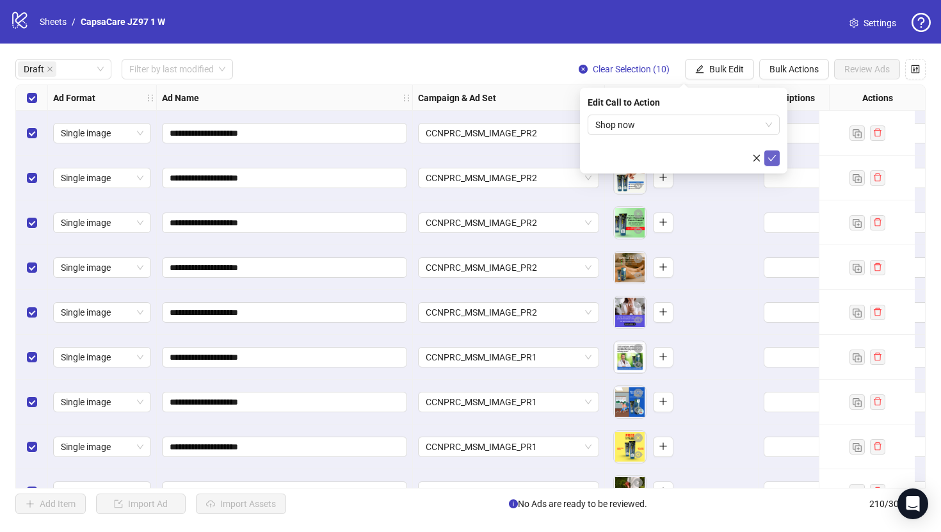
click at [771, 158] on icon "check" at bounding box center [772, 158] width 9 height 9
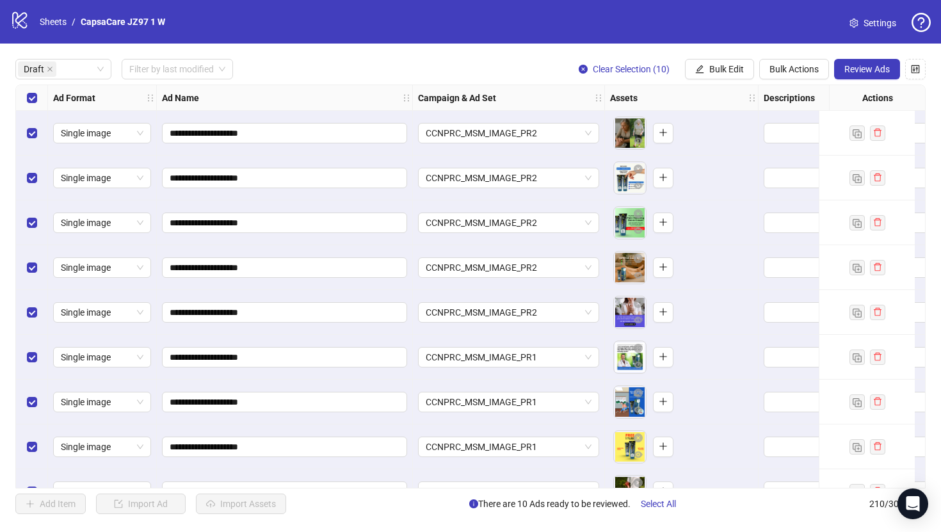
click at [627, 40] on div "logo/logo-mobile Sheets / CapsaCare JZ97 1 W Settings" at bounding box center [470, 22] width 941 height 44
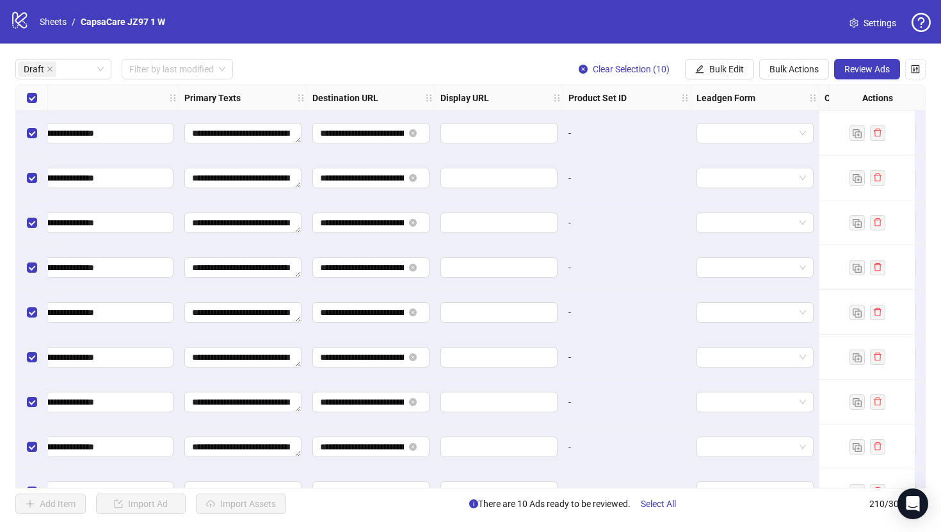
scroll to position [0, 1195]
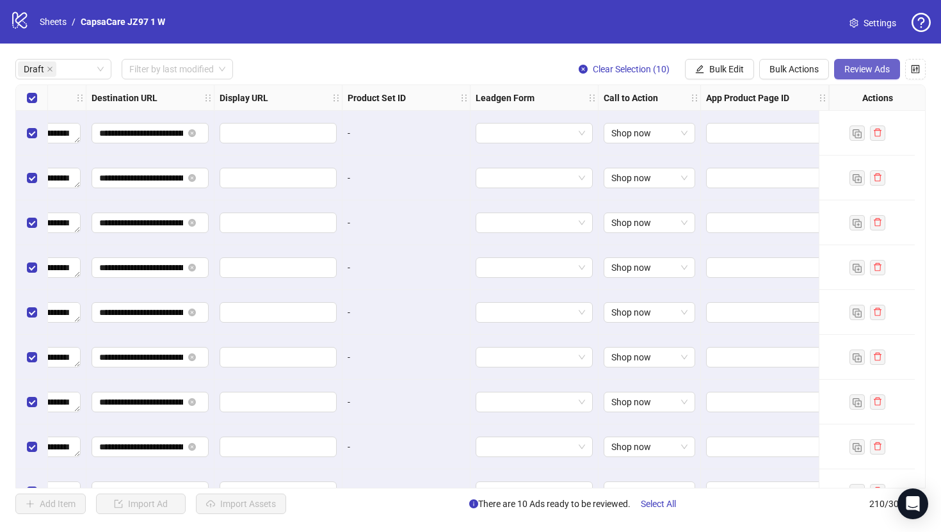
click at [873, 65] on span "Review Ads" at bounding box center [867, 69] width 45 height 10
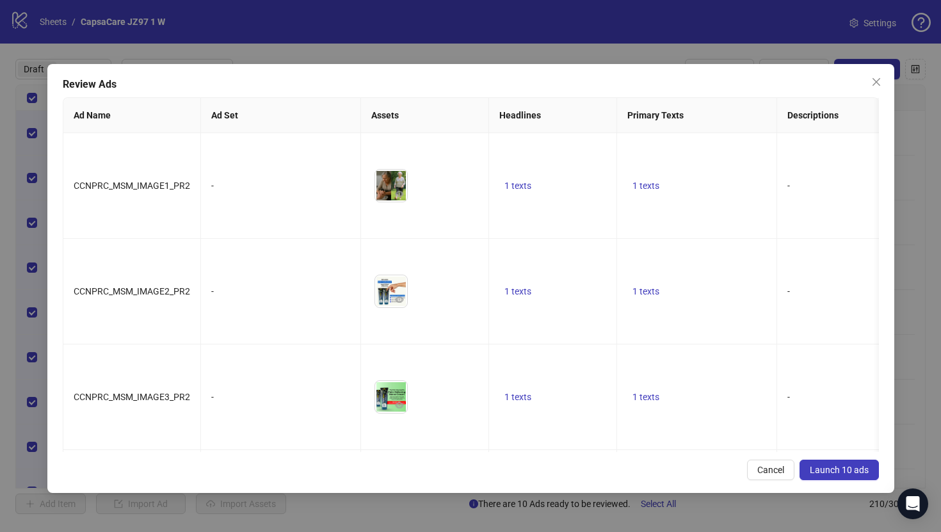
click at [830, 467] on span "Launch 10 ads" at bounding box center [839, 470] width 59 height 10
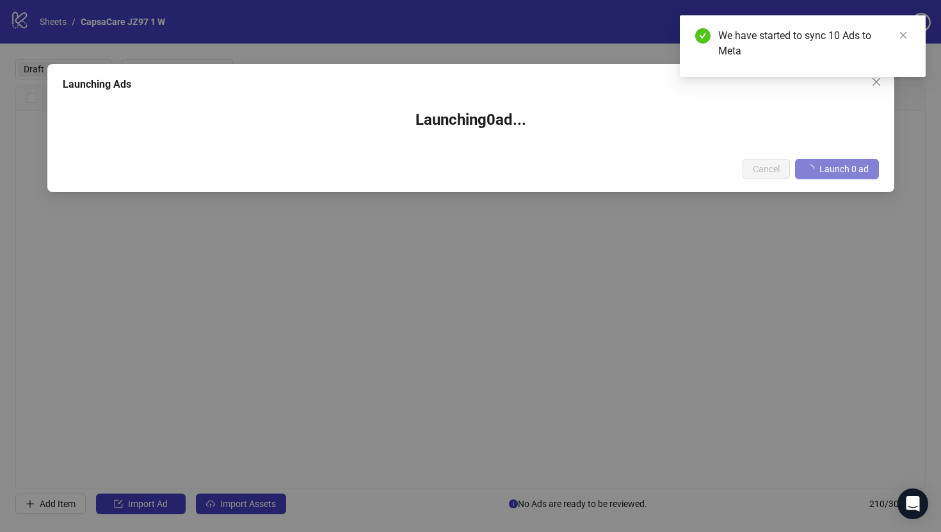
scroll to position [0, 1185]
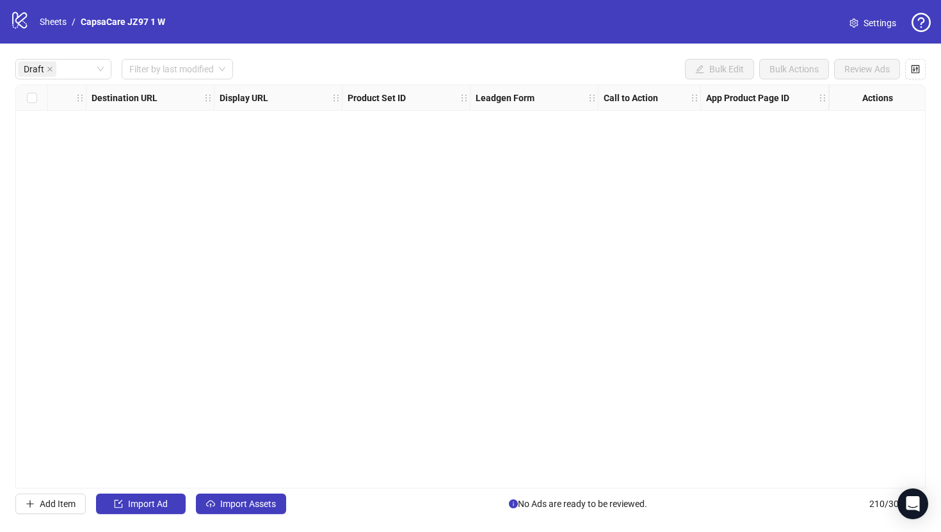
click at [491, 303] on div "Ad Format Ad Name Campaign & Ad Set Assets Descriptions Headlines Primary Texts…" at bounding box center [470, 287] width 911 height 404
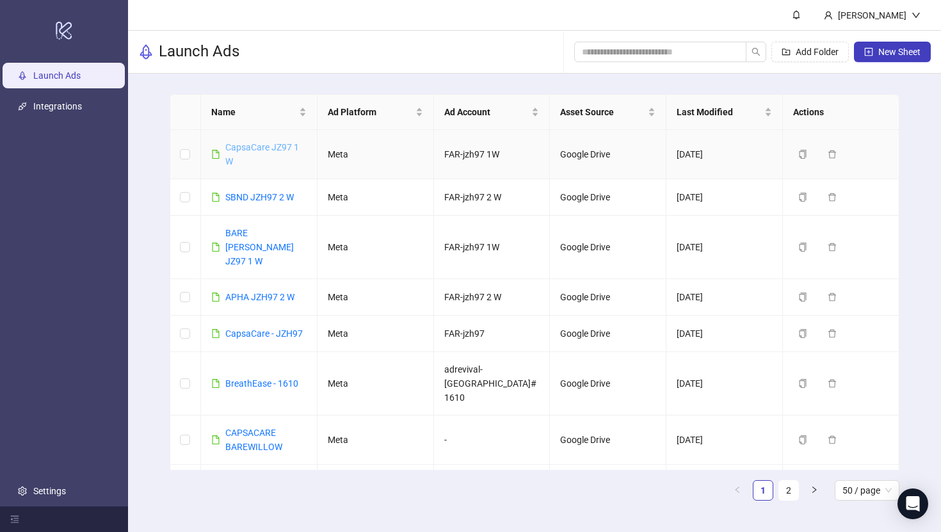
click at [289, 147] on link "CapsaCare JZ97 1 W" at bounding box center [262, 154] width 74 height 24
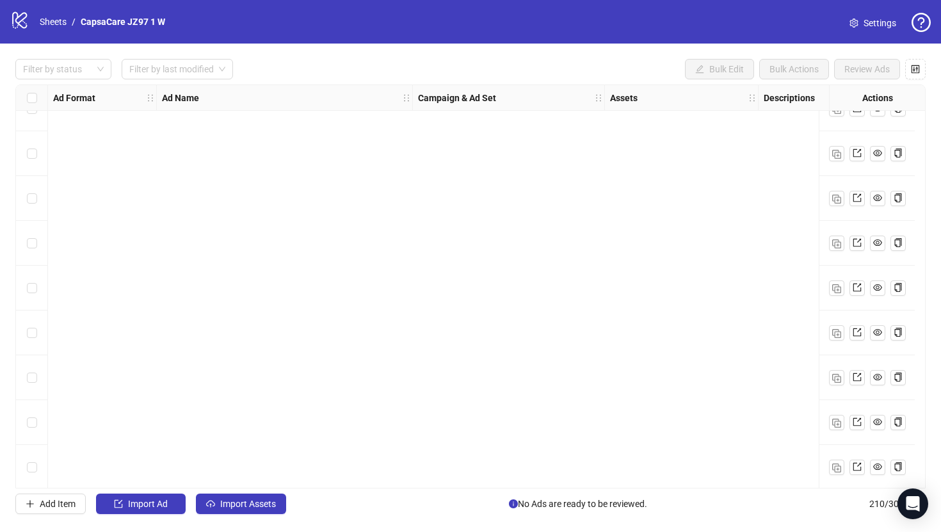
scroll to position [9042, 0]
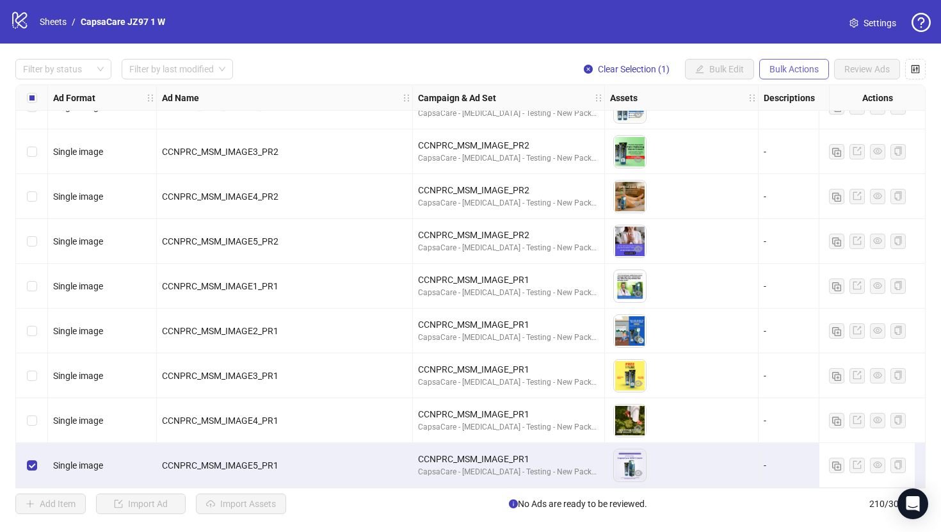
click at [799, 65] on span "Bulk Actions" at bounding box center [794, 69] width 49 height 10
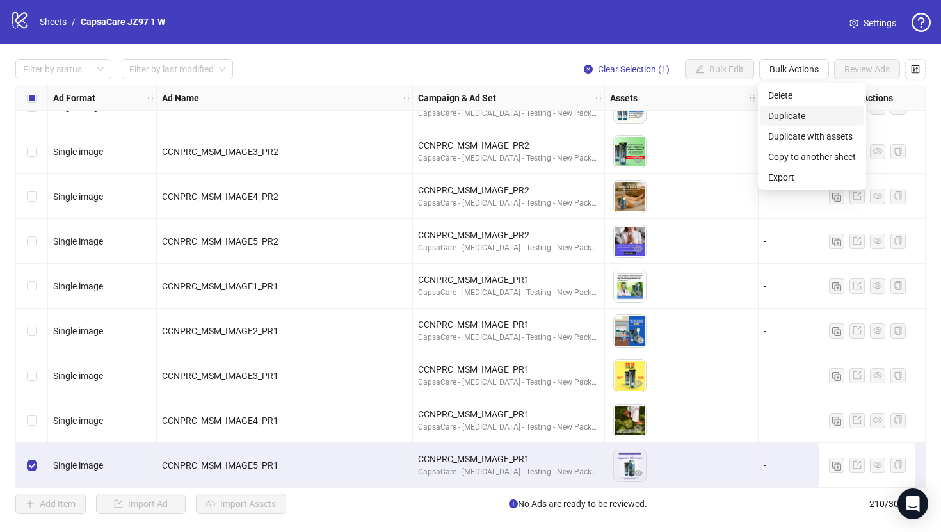
click at [795, 114] on span "Duplicate" at bounding box center [812, 116] width 88 height 14
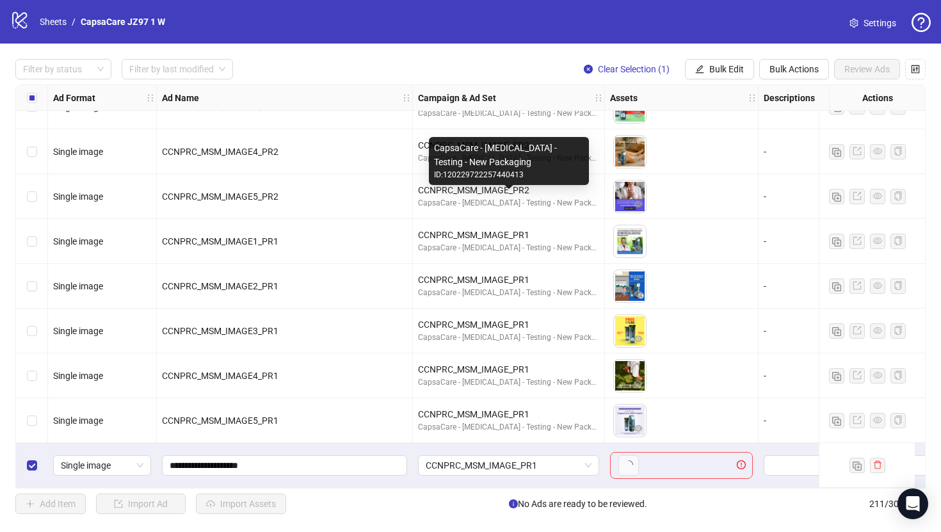
scroll to position [9087, 0]
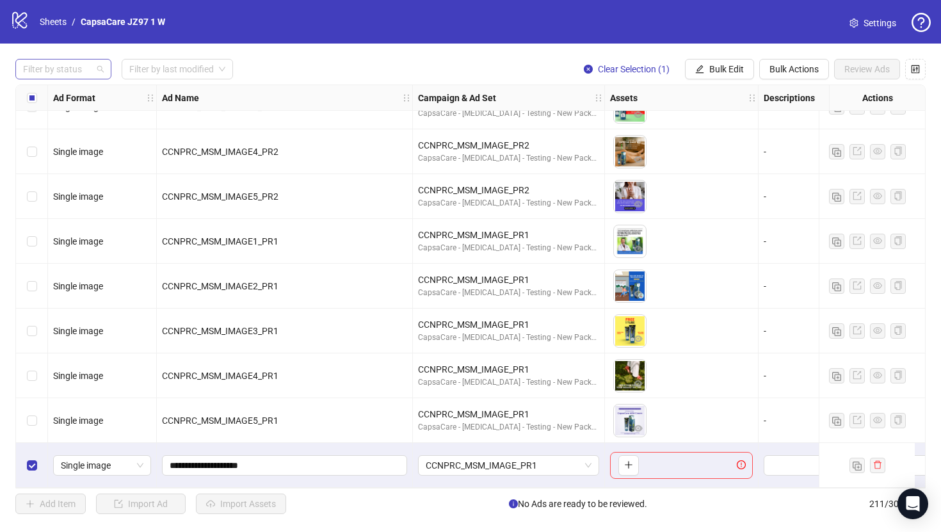
click at [88, 76] on div at bounding box center [56, 69] width 77 height 18
click at [88, 100] on div "Draft" at bounding box center [64, 95] width 76 height 14
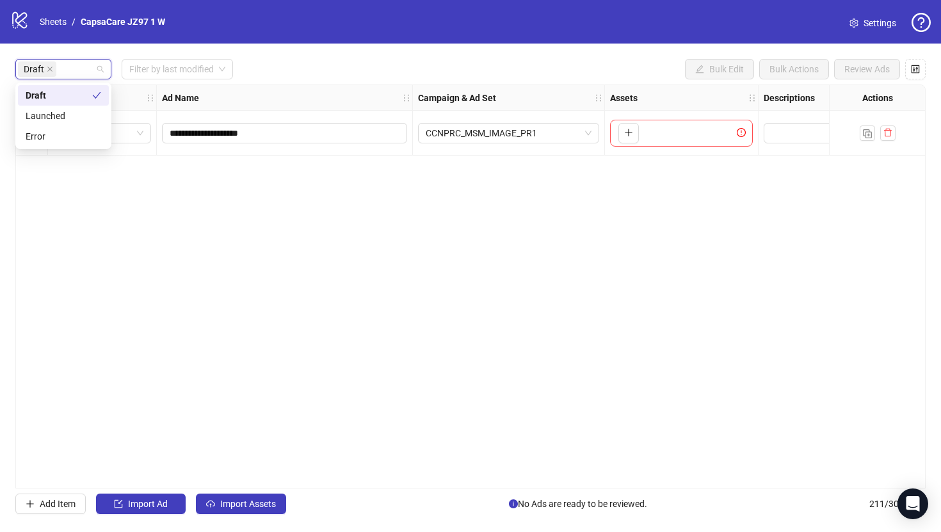
scroll to position [0, 0]
click at [236, 505] on span "Import Assets" at bounding box center [248, 504] width 56 height 10
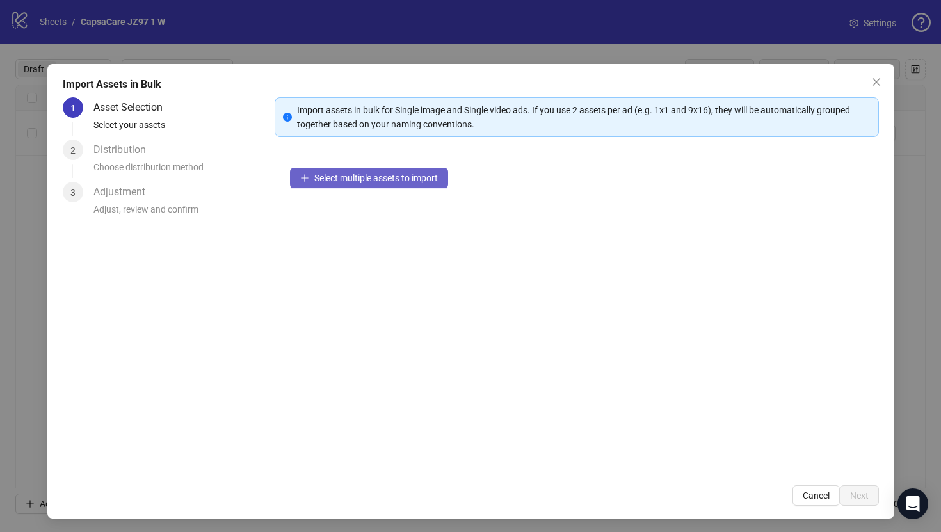
click at [361, 177] on span "Select multiple assets to import" at bounding box center [376, 178] width 124 height 10
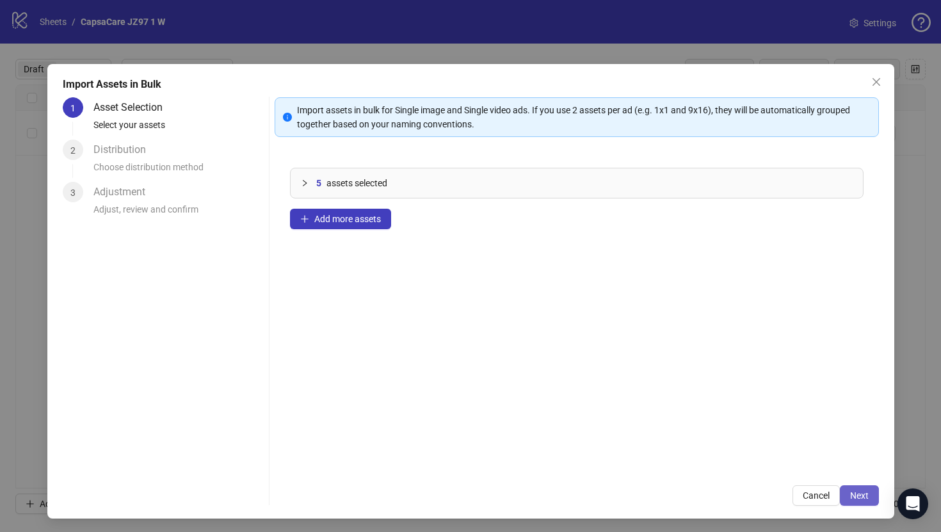
click at [865, 499] on span "Next" at bounding box center [859, 496] width 19 height 10
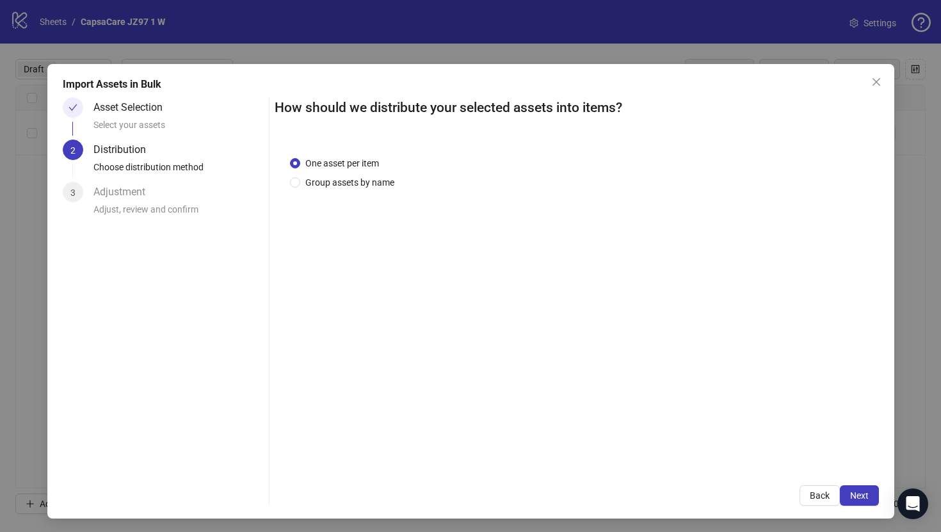
click at [864, 499] on span "Next" at bounding box center [859, 496] width 19 height 10
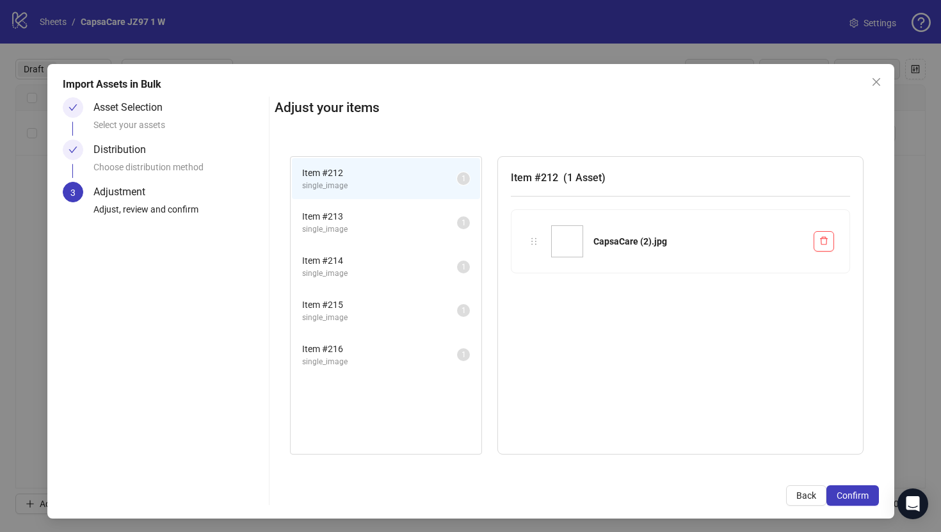
click at [864, 499] on span "Confirm" at bounding box center [853, 496] width 32 height 10
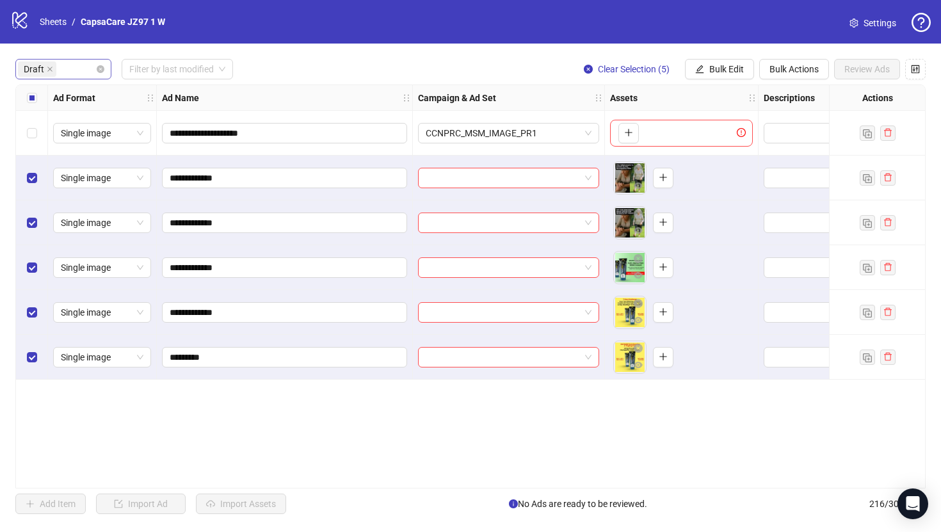
click at [97, 65] on div "Draft" at bounding box center [63, 69] width 96 height 20
click at [715, 74] on span "Bulk Edit" at bounding box center [727, 69] width 35 height 10
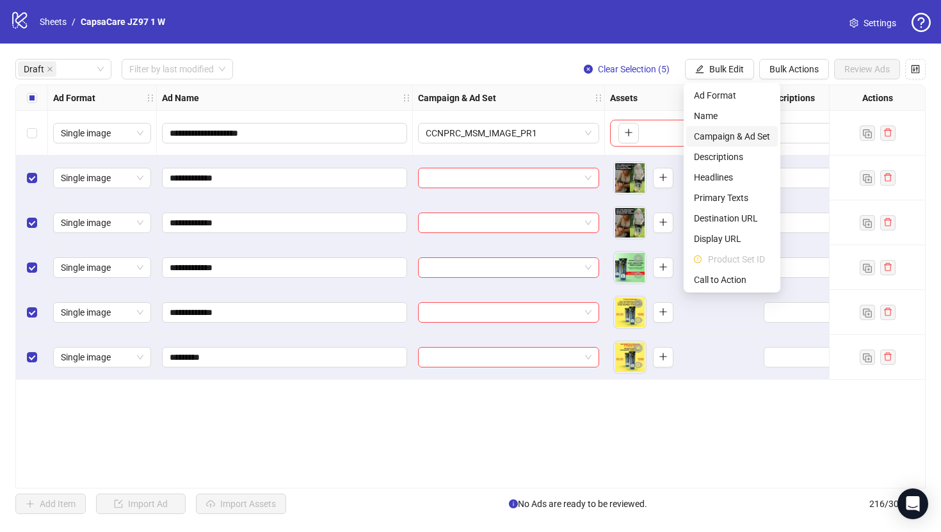
click at [719, 140] on span "Campaign & Ad Set" at bounding box center [732, 136] width 76 height 14
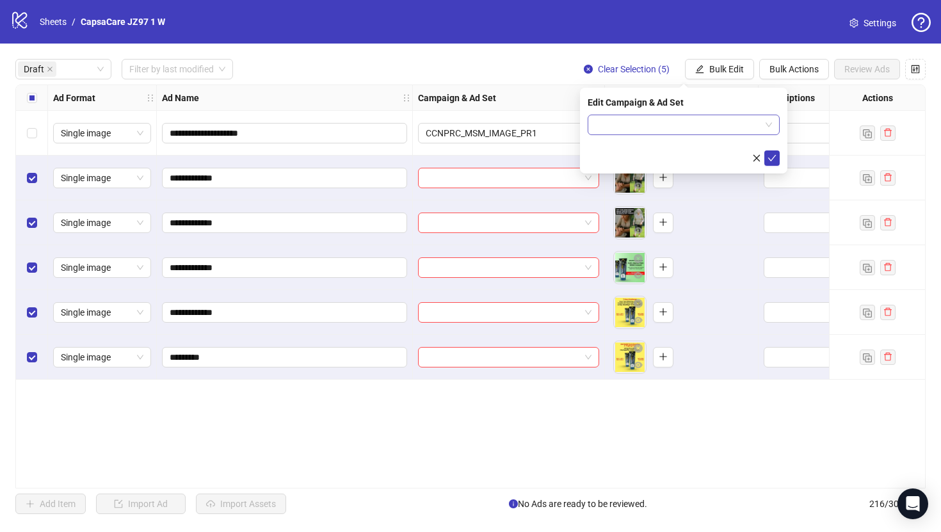
click at [704, 133] on input "search" at bounding box center [678, 124] width 165 height 19
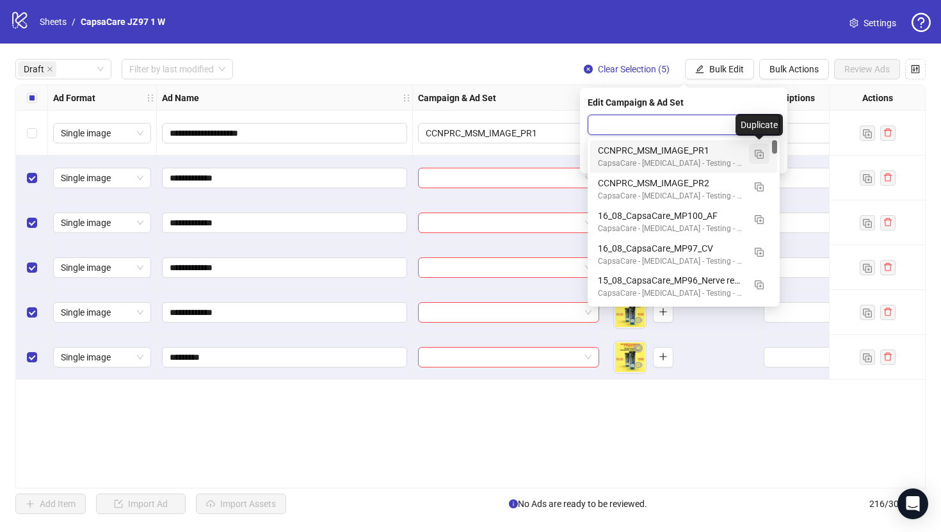
click at [760, 156] on img "button" at bounding box center [759, 154] width 9 height 9
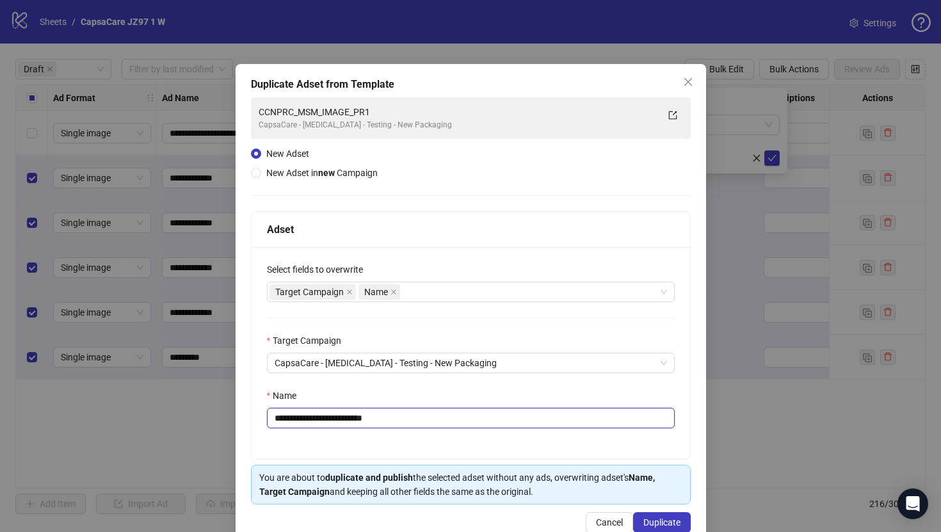
click at [498, 418] on input "**********" at bounding box center [471, 418] width 408 height 20
paste input "text"
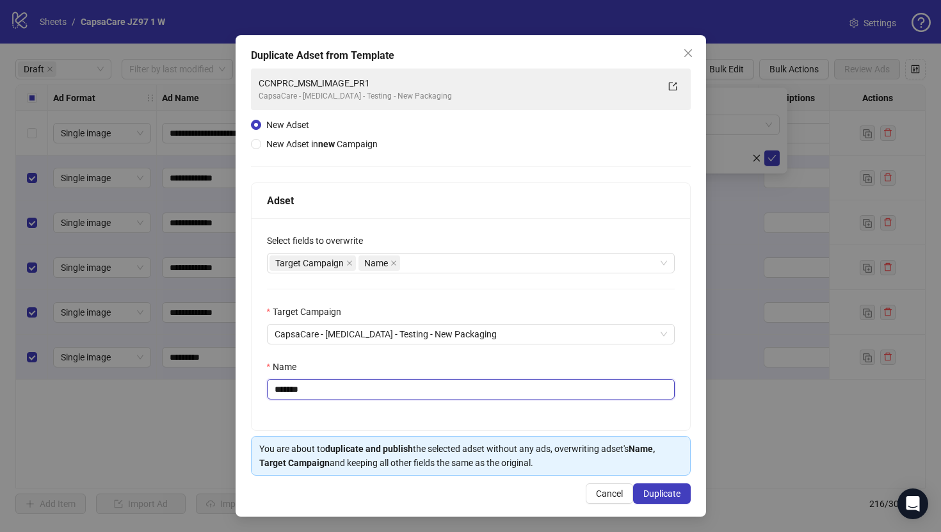
type input "*******"
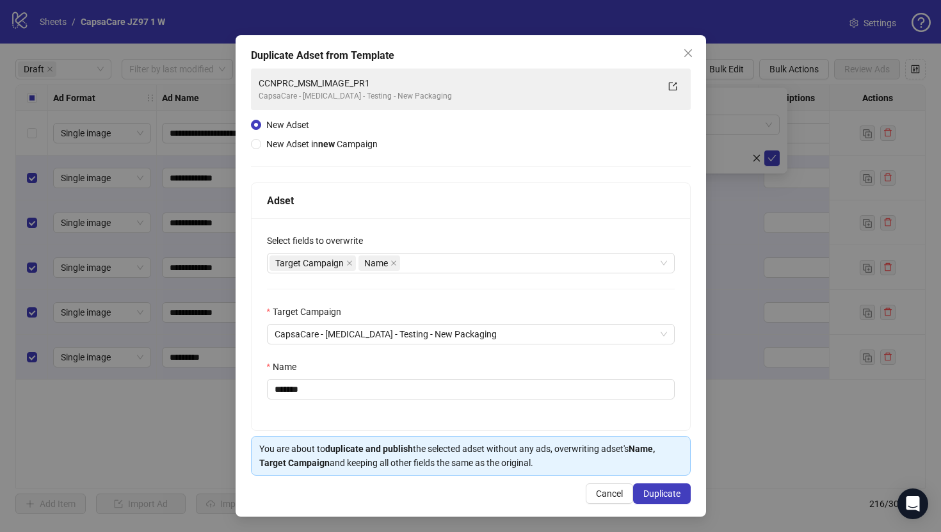
click at [653, 483] on div "Duplicate Adset from Template CCNPRC_MSM_IMAGE_PR1 CapsaCare - [MEDICAL_DATA] -…" at bounding box center [471, 276] width 471 height 482
click at [658, 491] on span "Duplicate" at bounding box center [662, 494] width 37 height 10
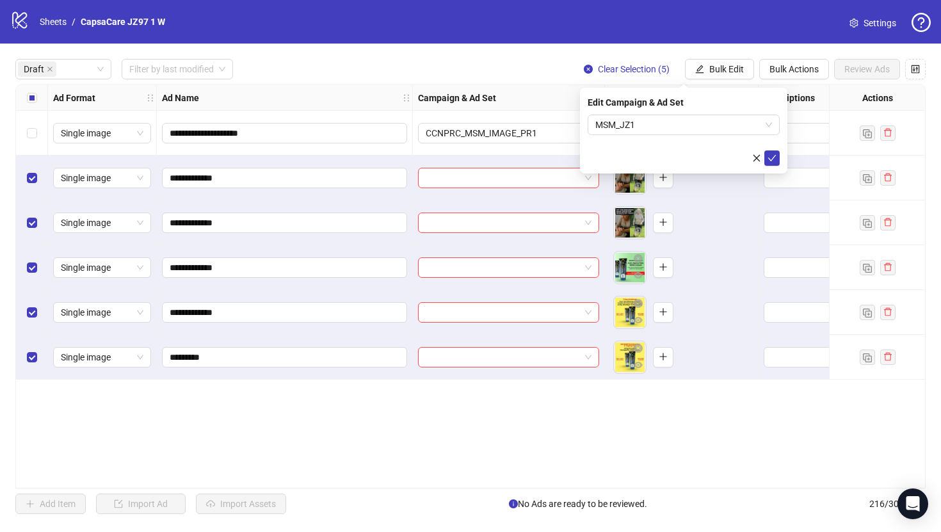
click at [776, 157] on icon "check" at bounding box center [772, 158] width 9 height 9
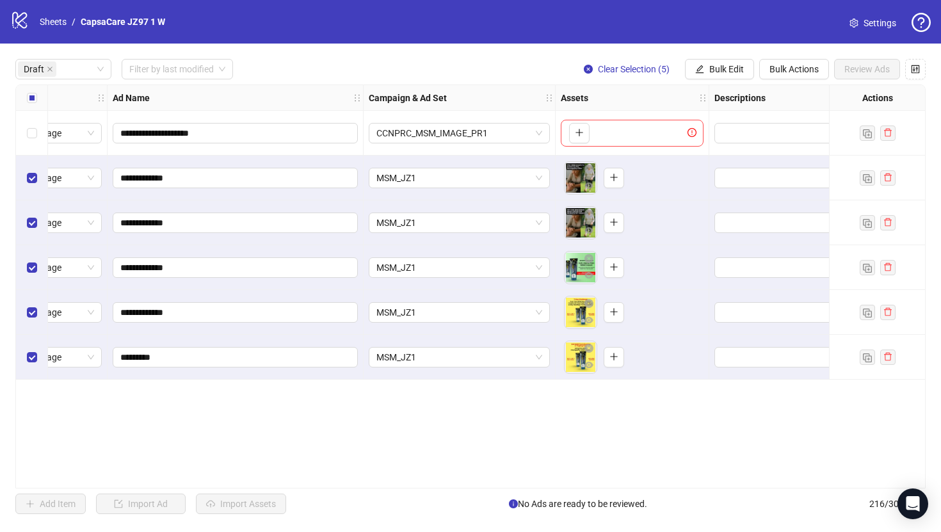
scroll to position [0, 53]
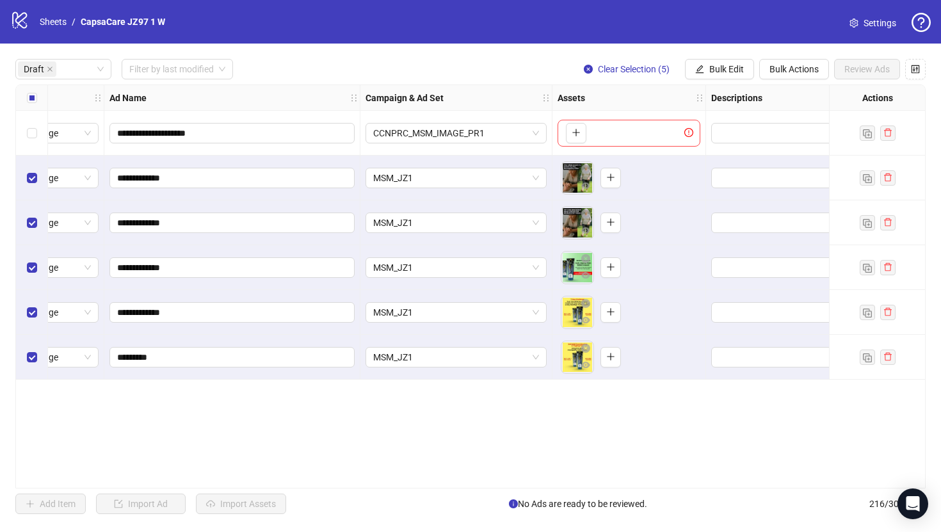
click at [33, 103] on label "Select all rows" at bounding box center [32, 98] width 10 height 14
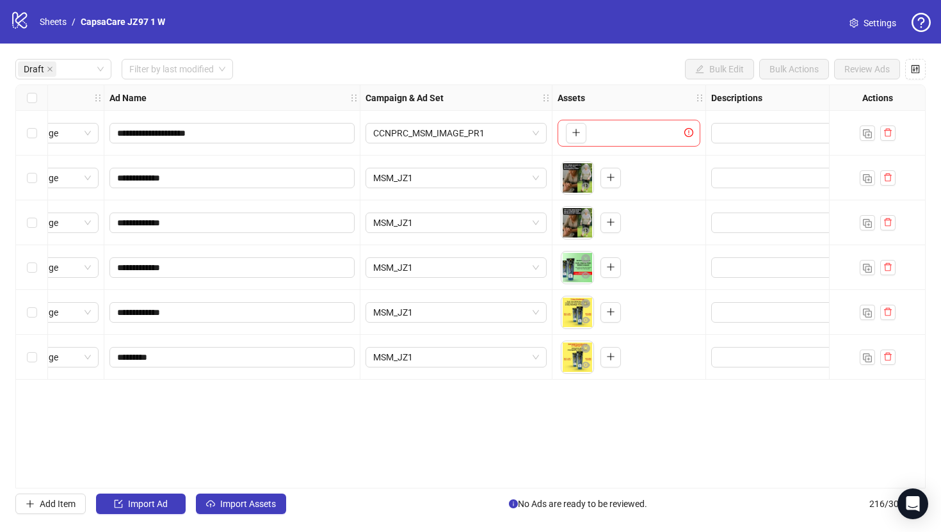
click at [24, 92] on div "Select all rows" at bounding box center [32, 98] width 32 height 26
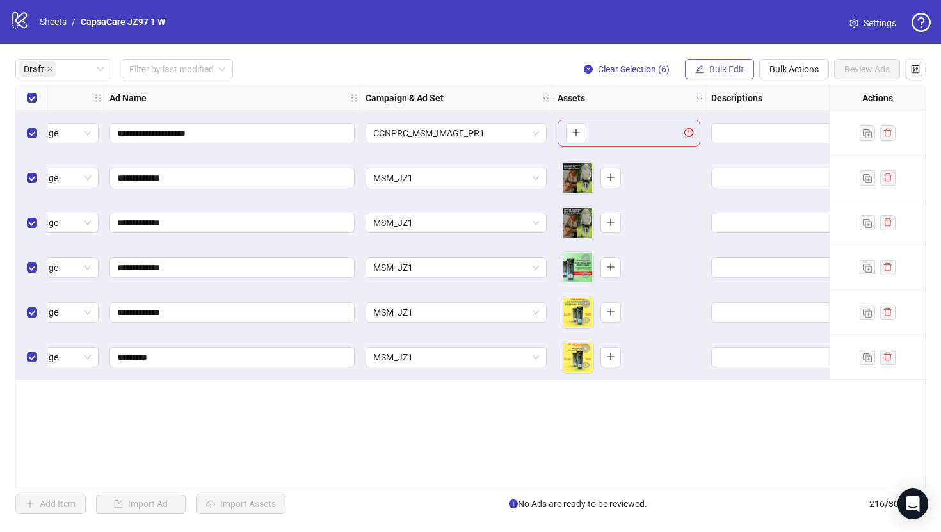
click at [727, 77] on button "Bulk Edit" at bounding box center [719, 69] width 69 height 20
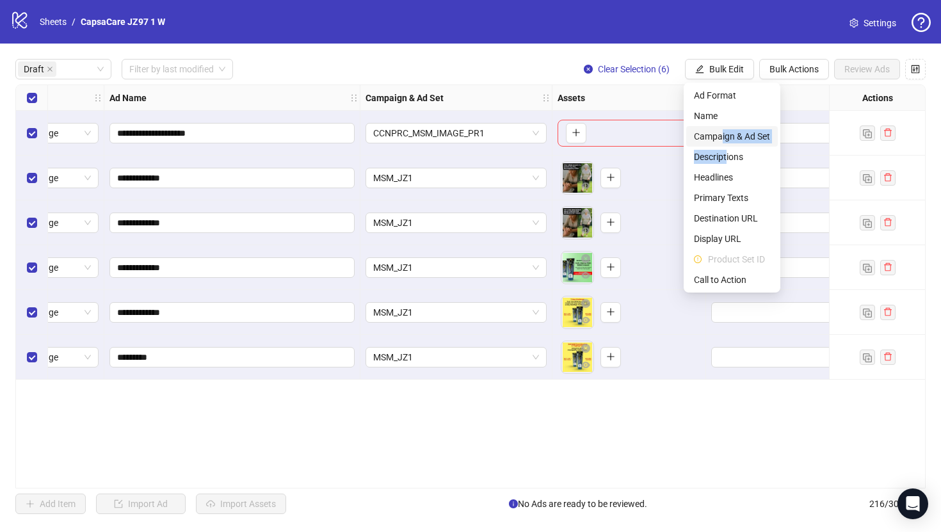
drag, startPoint x: 726, startPoint y: 157, endPoint x: 720, endPoint y: 137, distance: 20.7
click at [720, 137] on ul "Ad Format Name Campaign & Ad Set Descriptions Headlines Primary Texts Destinati…" at bounding box center [732, 188] width 97 height 210
click at [720, 173] on span "Headlines" at bounding box center [732, 177] width 76 height 14
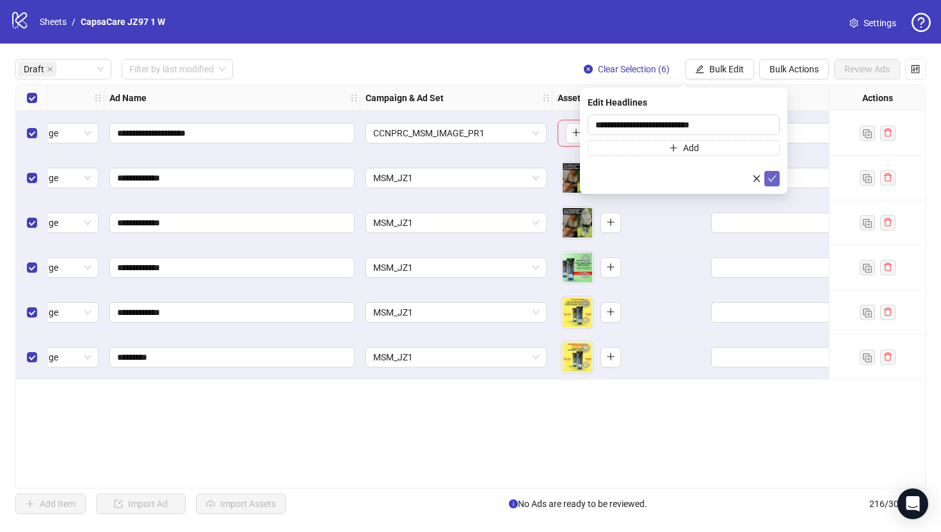
click at [771, 183] on span "submit" at bounding box center [772, 179] width 9 height 10
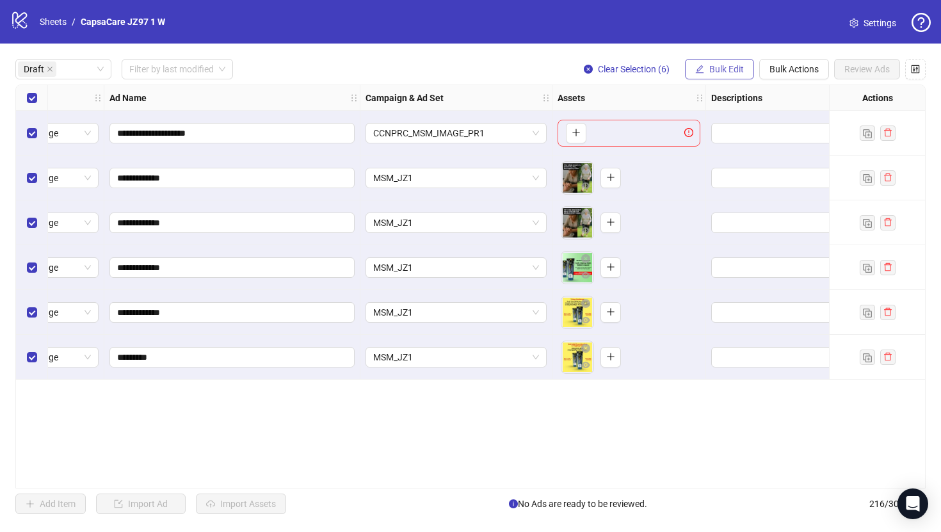
click at [733, 68] on span "Bulk Edit" at bounding box center [727, 69] width 35 height 10
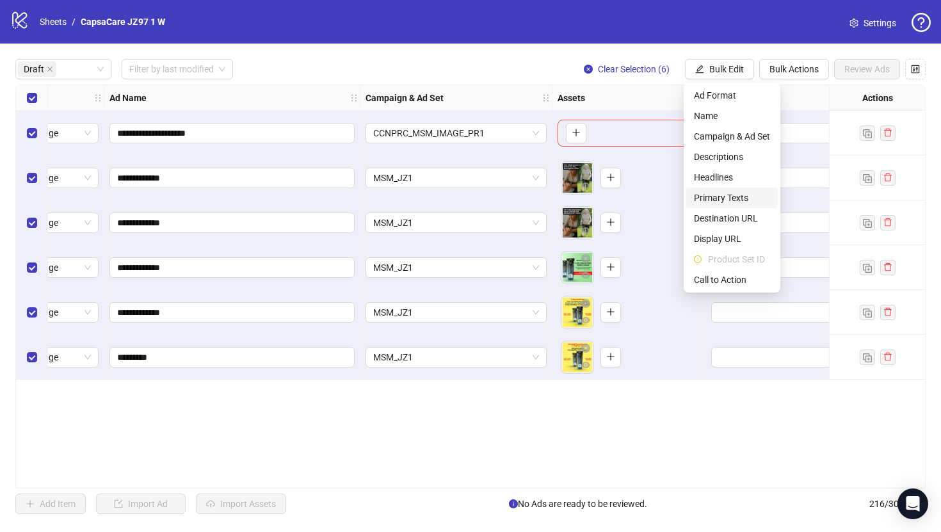
click at [722, 197] on span "Primary Texts" at bounding box center [732, 198] width 76 height 14
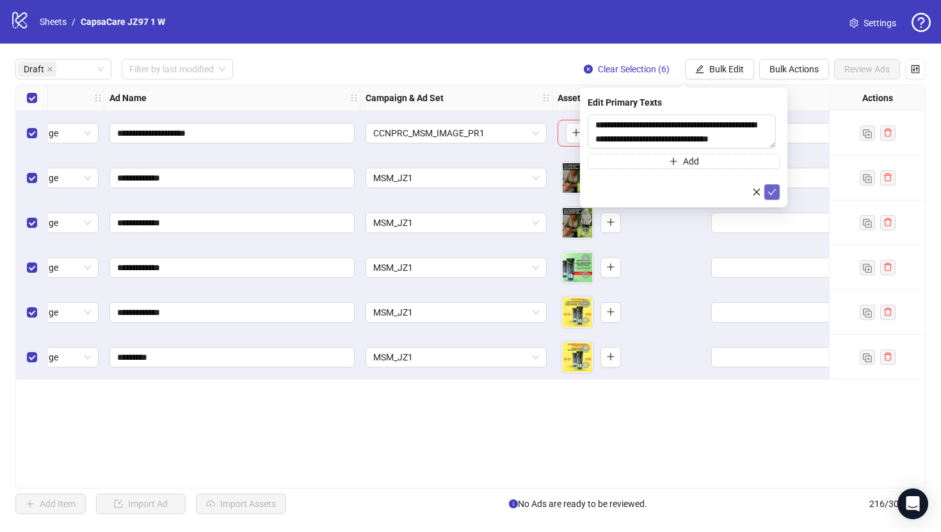
click at [771, 195] on icon "check" at bounding box center [772, 192] width 9 height 9
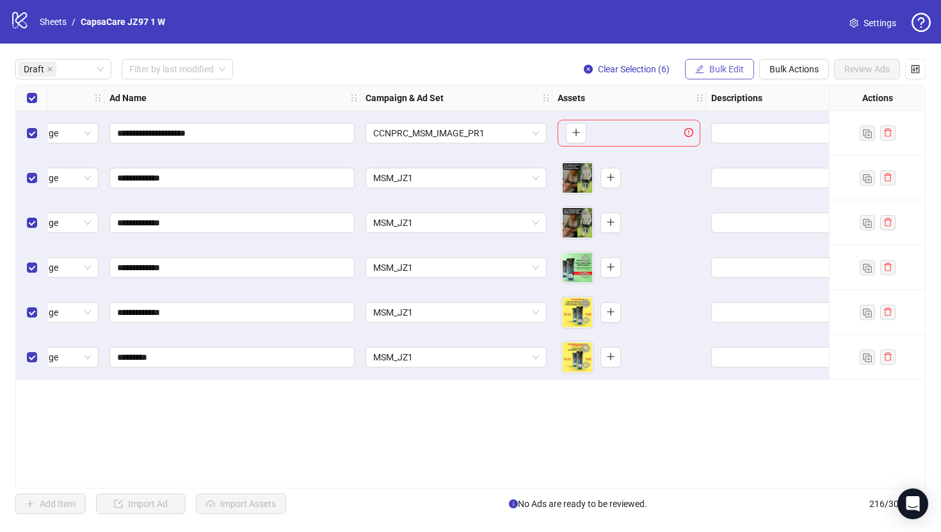
click at [735, 73] on span "Bulk Edit" at bounding box center [727, 69] width 35 height 10
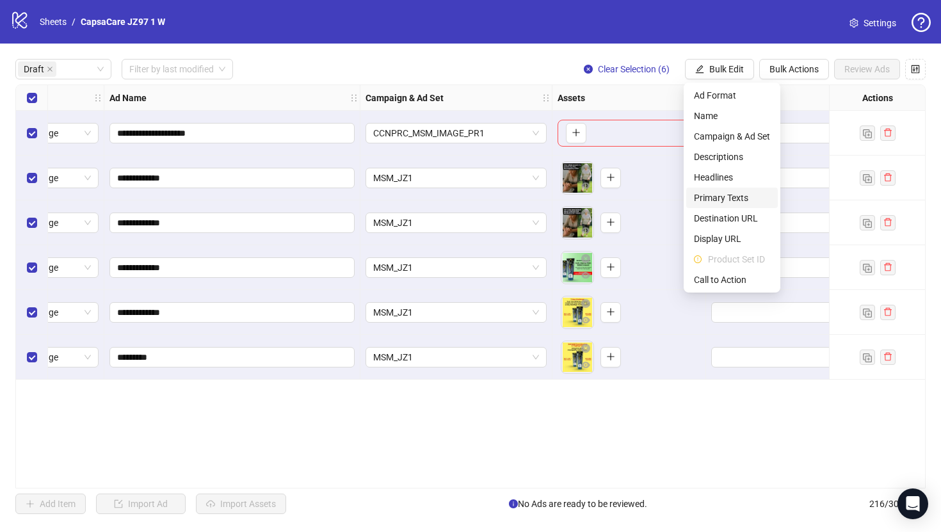
click at [729, 202] on span "Primary Texts" at bounding box center [732, 198] width 76 height 14
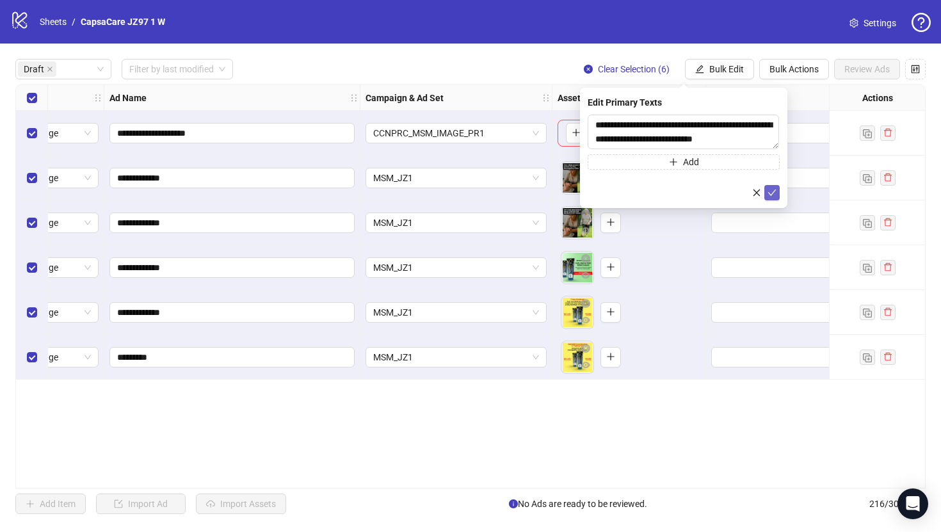
click at [774, 192] on icon "check" at bounding box center [772, 192] width 9 height 9
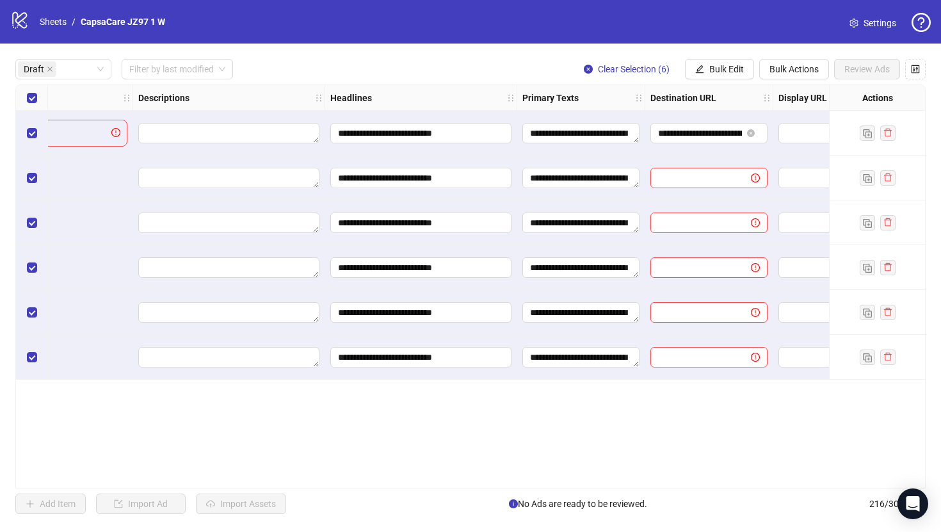
scroll to position [0, 653]
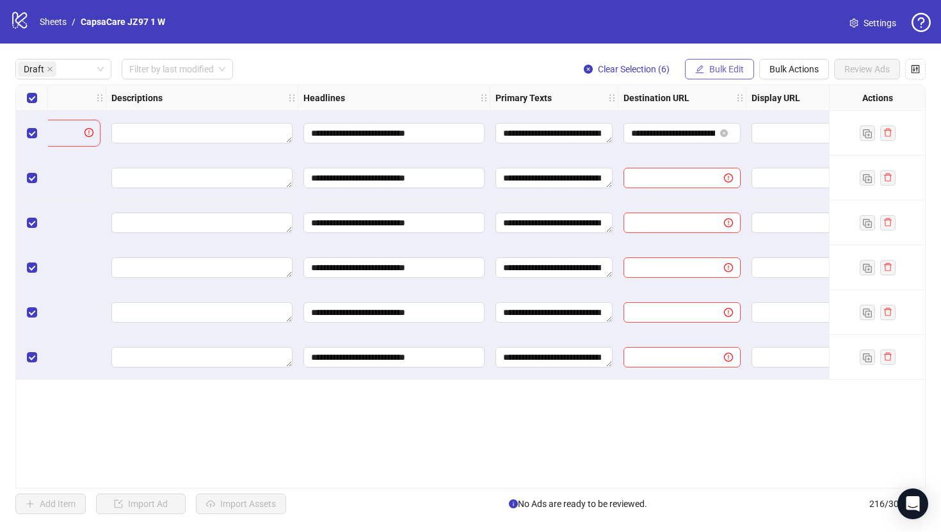
click at [710, 71] on span "Bulk Edit" at bounding box center [727, 69] width 35 height 10
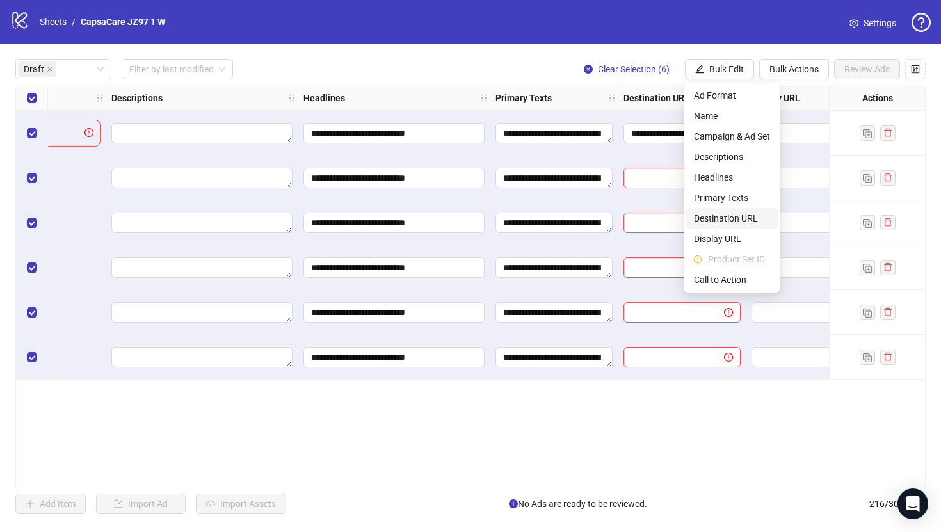
click at [726, 222] on span "Destination URL" at bounding box center [732, 218] width 76 height 14
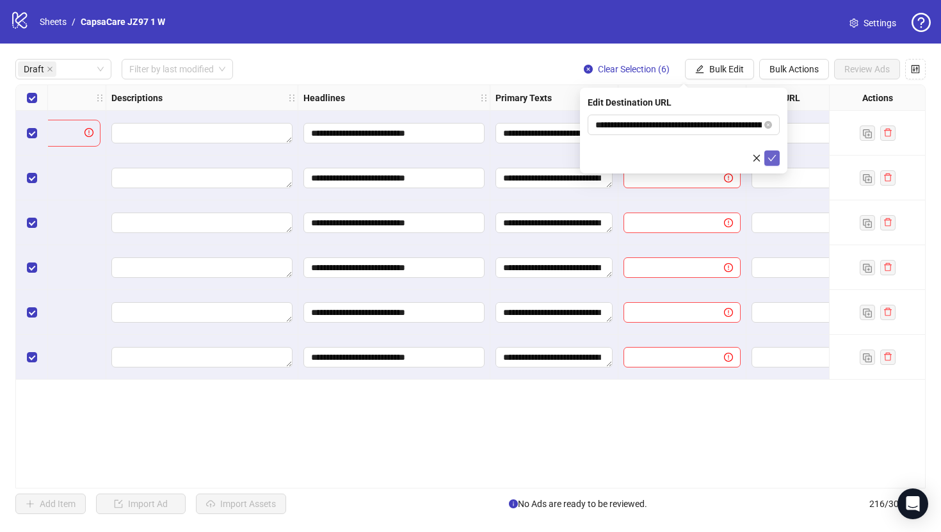
click at [772, 165] on button "submit" at bounding box center [772, 157] width 15 height 15
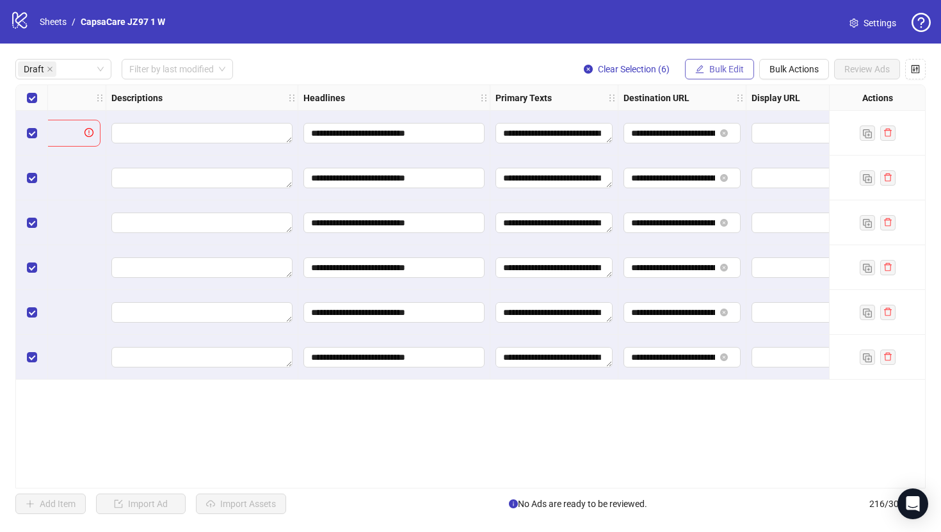
click at [719, 74] on span "Bulk Edit" at bounding box center [727, 69] width 35 height 10
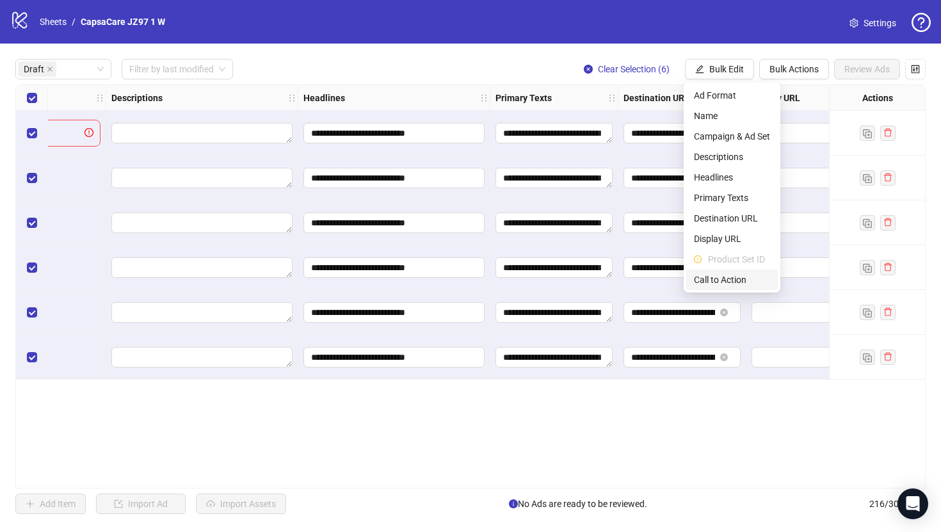
click at [723, 282] on span "Call to Action" at bounding box center [732, 280] width 76 height 14
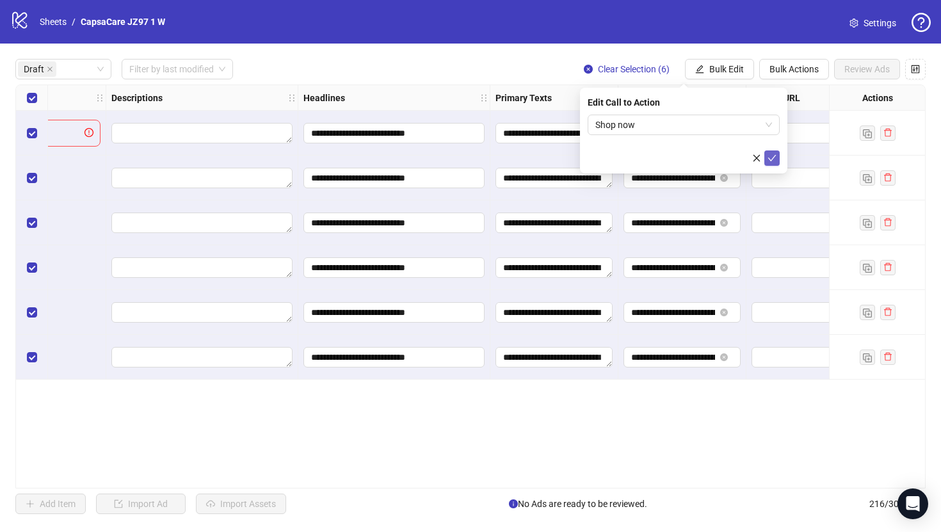
click at [772, 156] on icon "check" at bounding box center [772, 158] width 9 height 9
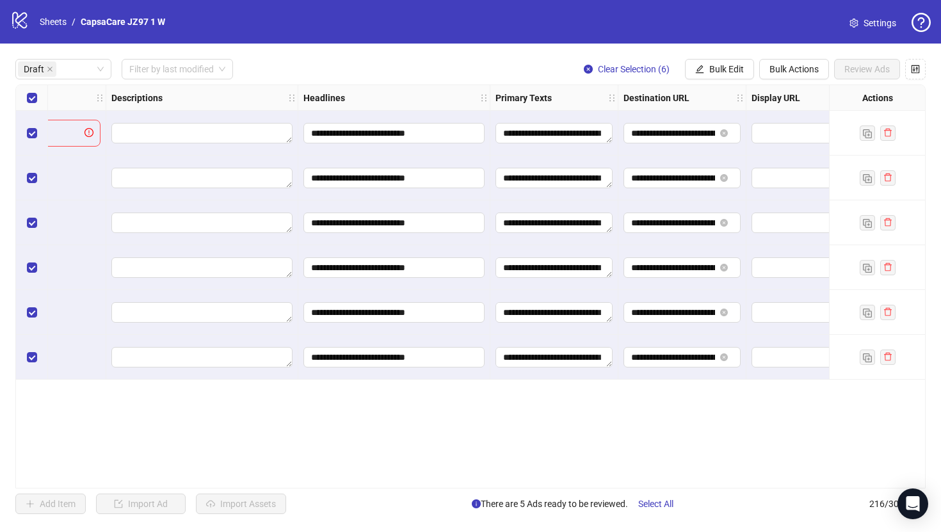
scroll to position [0, 1185]
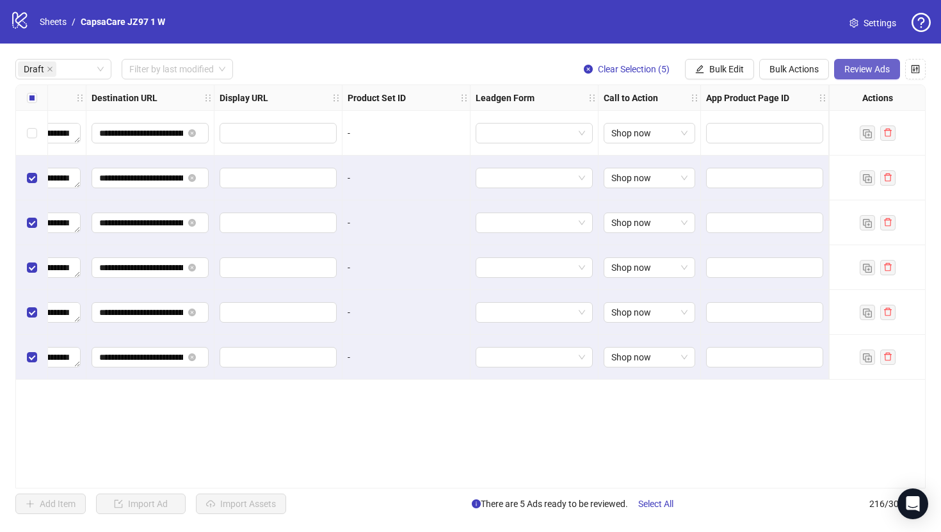
click at [879, 70] on span "Review Ads" at bounding box center [867, 69] width 45 height 10
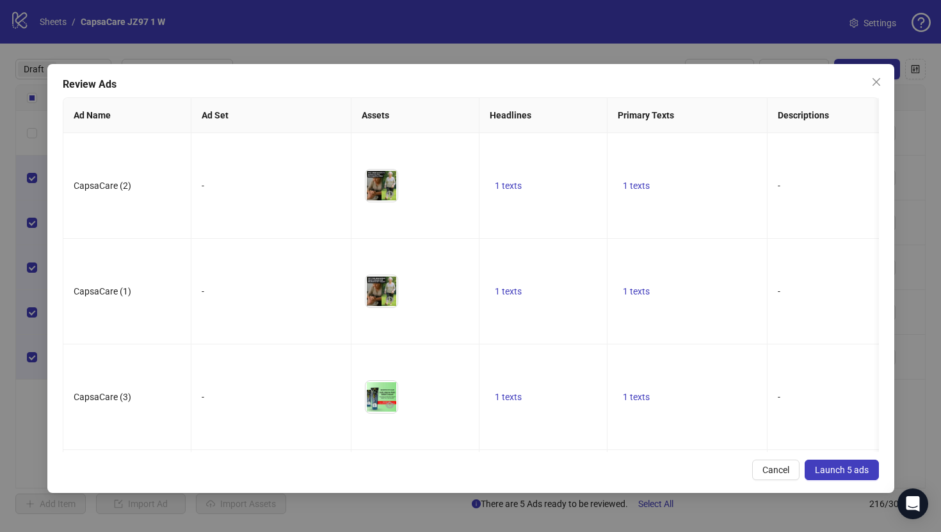
click at [833, 466] on span "Launch 5 ads" at bounding box center [842, 470] width 54 height 10
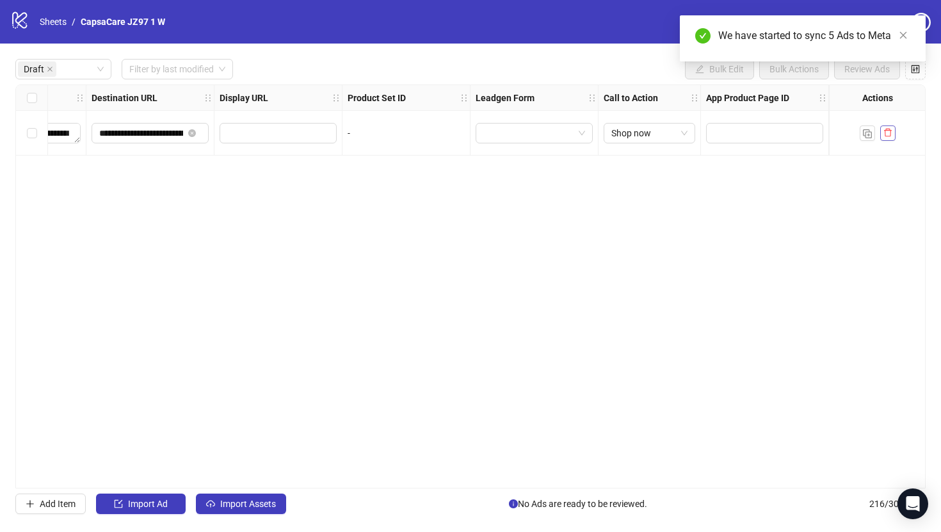
click at [884, 138] on span "button" at bounding box center [888, 132] width 9 height 10
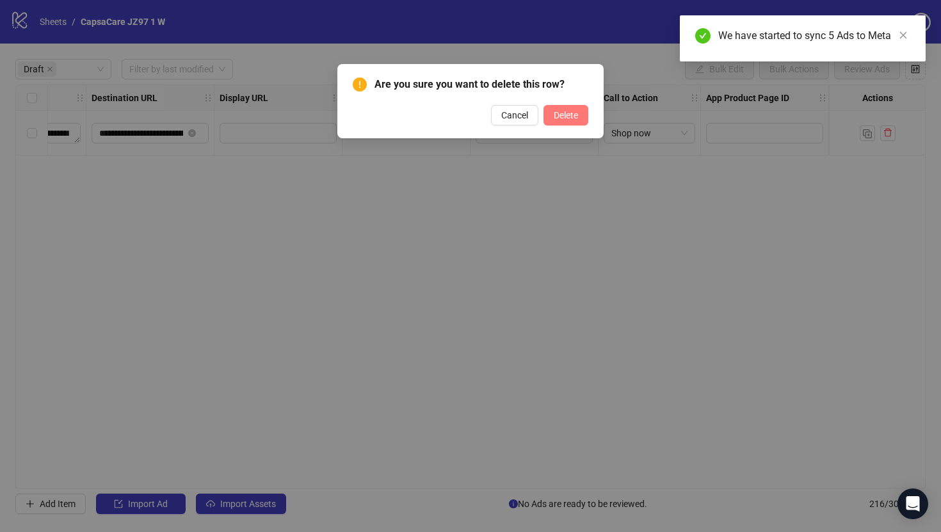
click at [578, 117] on button "Delete" at bounding box center [566, 115] width 45 height 20
